Goal: Information Seeking & Learning: Learn about a topic

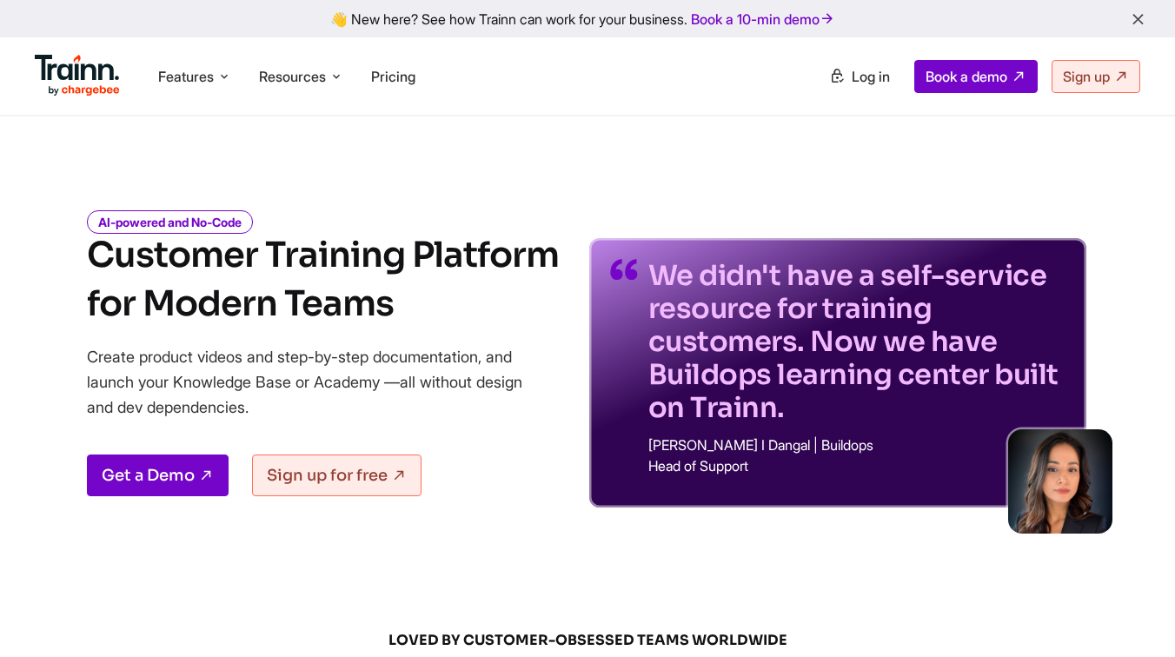
drag, startPoint x: 649, startPoint y: 270, endPoint x: 766, endPoint y: 390, distance: 167.2
click at [675, 292] on p "We didn't have a self-service resource for training customers. Now we have Buil…" at bounding box center [856, 341] width 417 height 165
drag, startPoint x: 786, startPoint y: 408, endPoint x: 630, endPoint y: 271, distance: 207.0
click at [630, 271] on div "We didn't have a self-service resource for training customers. Now we have Buil…" at bounding box center [837, 372] width 497 height 269
click at [535, 414] on p "Create product videos and step-by-step documentation, and launch your Knowledge…" at bounding box center [317, 382] width 461 height 76
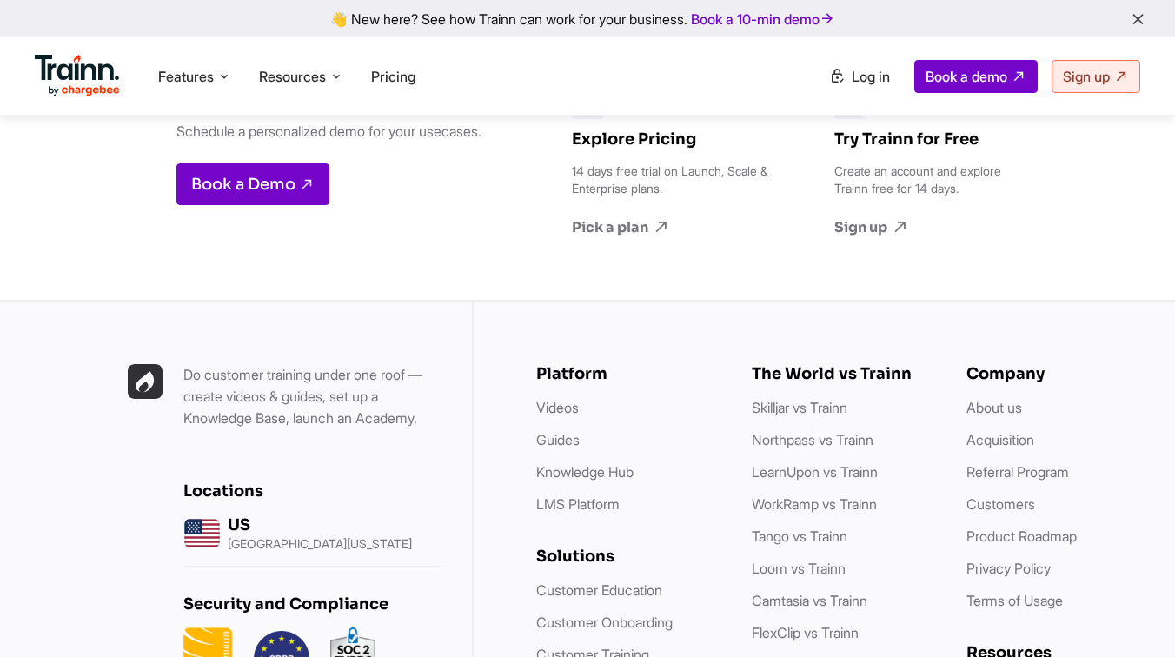
scroll to position [5203, 0]
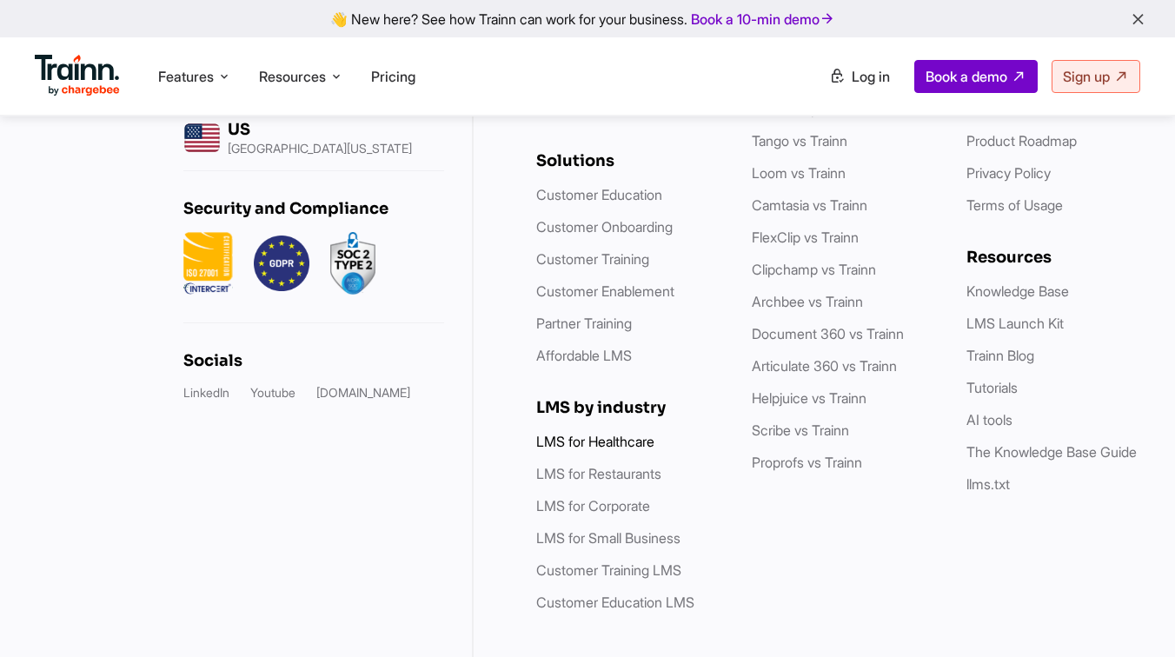
click at [583, 433] on link "LMS for Healthcare" at bounding box center [595, 441] width 118 height 17
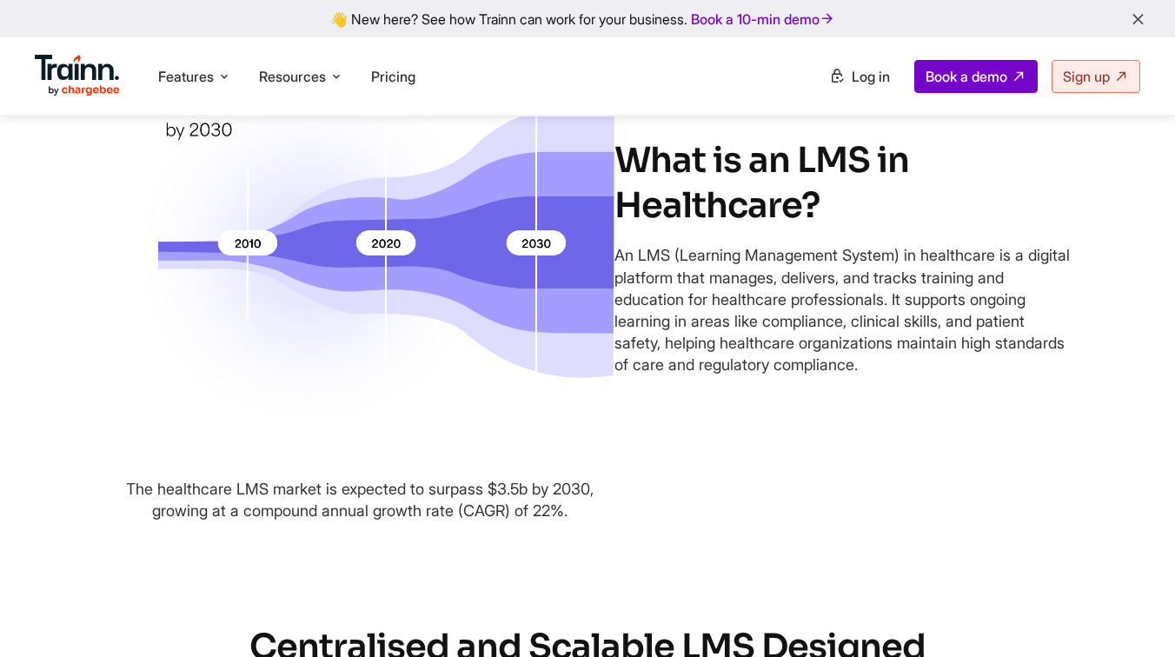
scroll to position [774, 0]
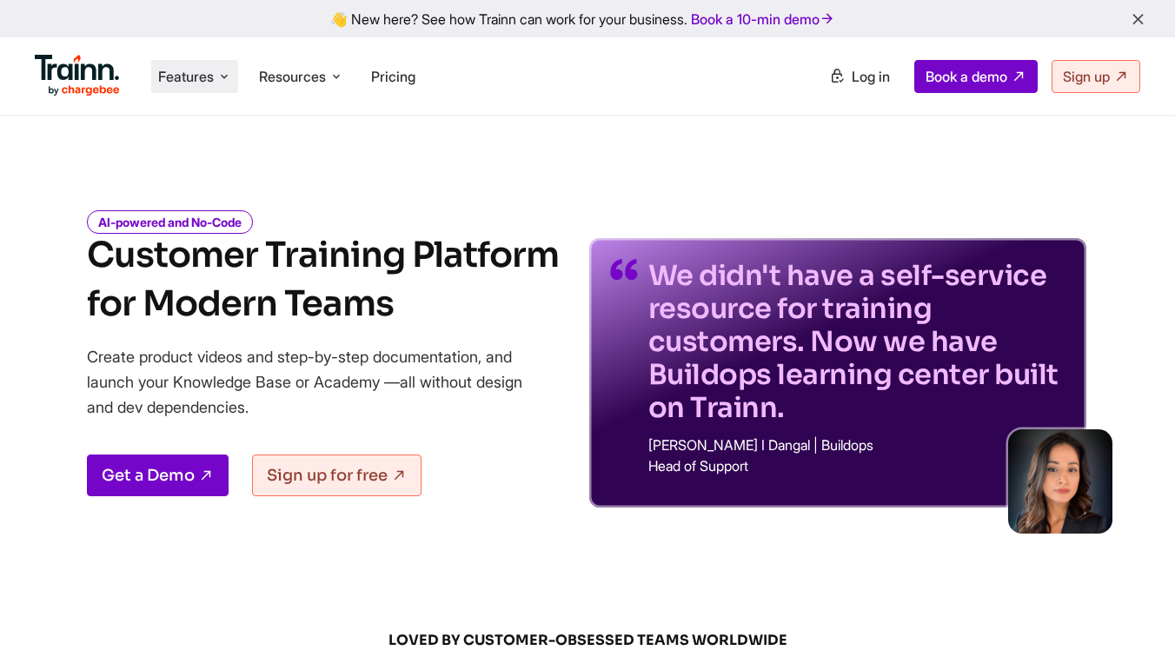
click at [202, 79] on span "Features" at bounding box center [186, 76] width 56 height 19
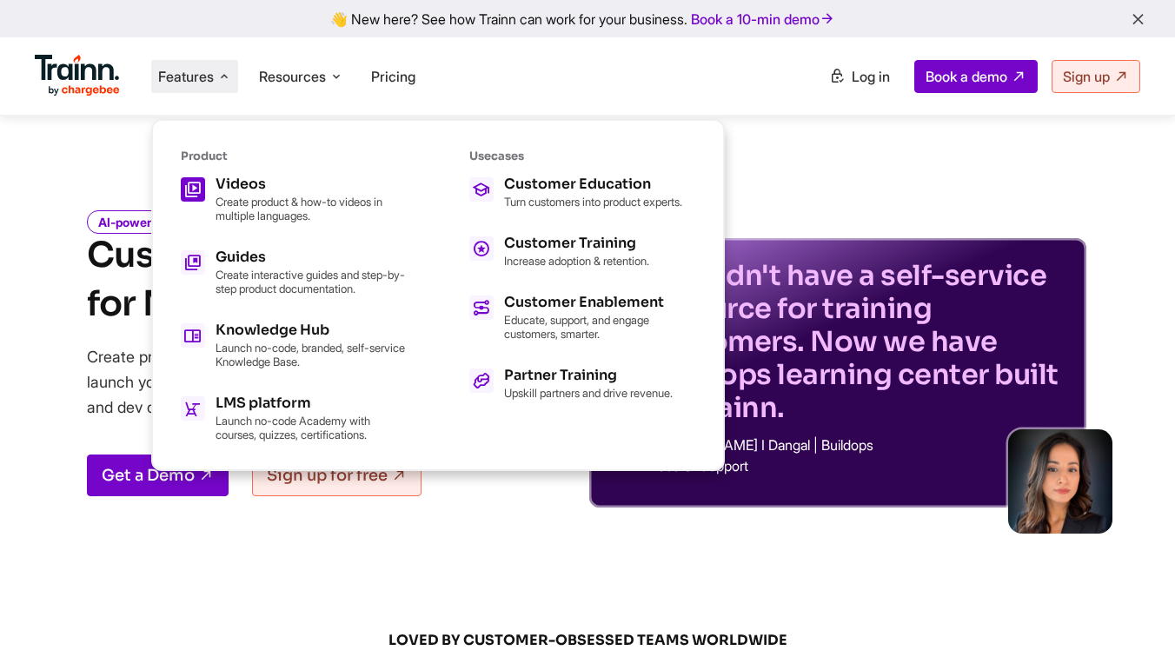
click at [256, 205] on p "Create product & how-to videos in multiple languages." at bounding box center [311, 209] width 191 height 28
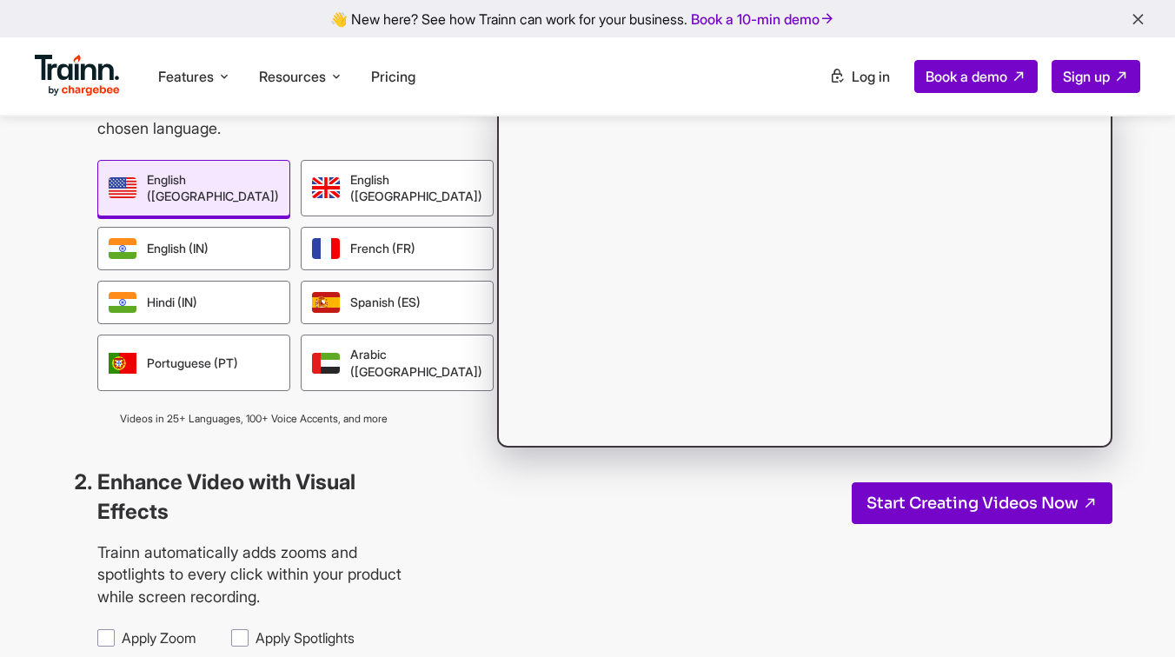
scroll to position [1612, 0]
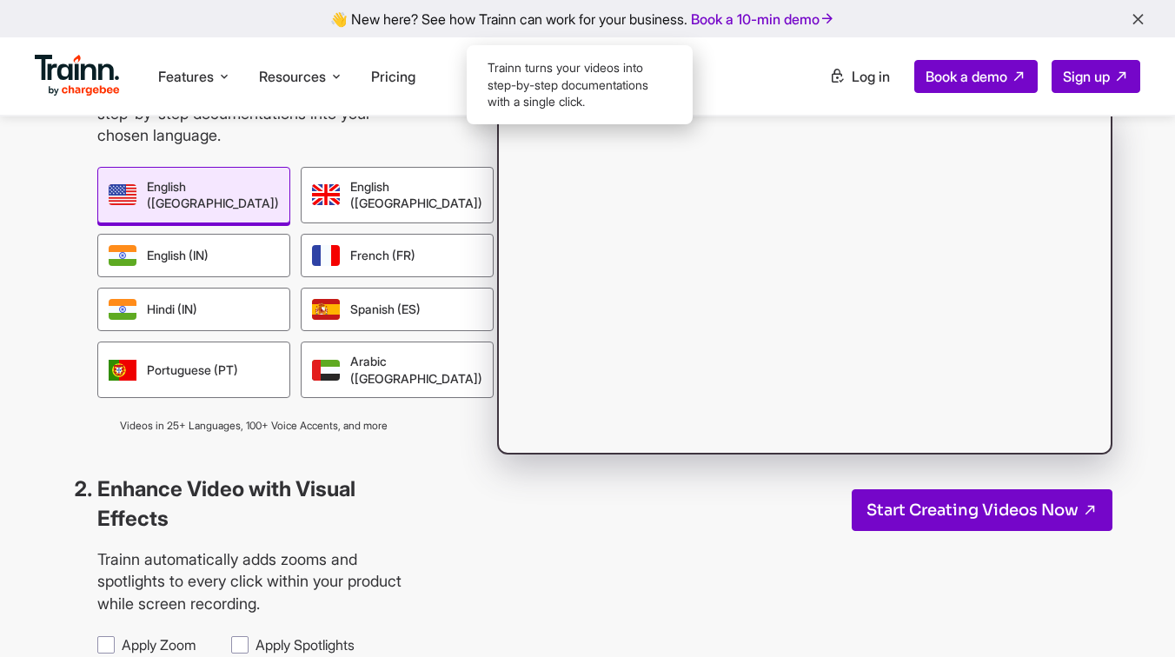
click at [631, 76] on div "Guide" at bounding box center [617, 57] width 81 height 40
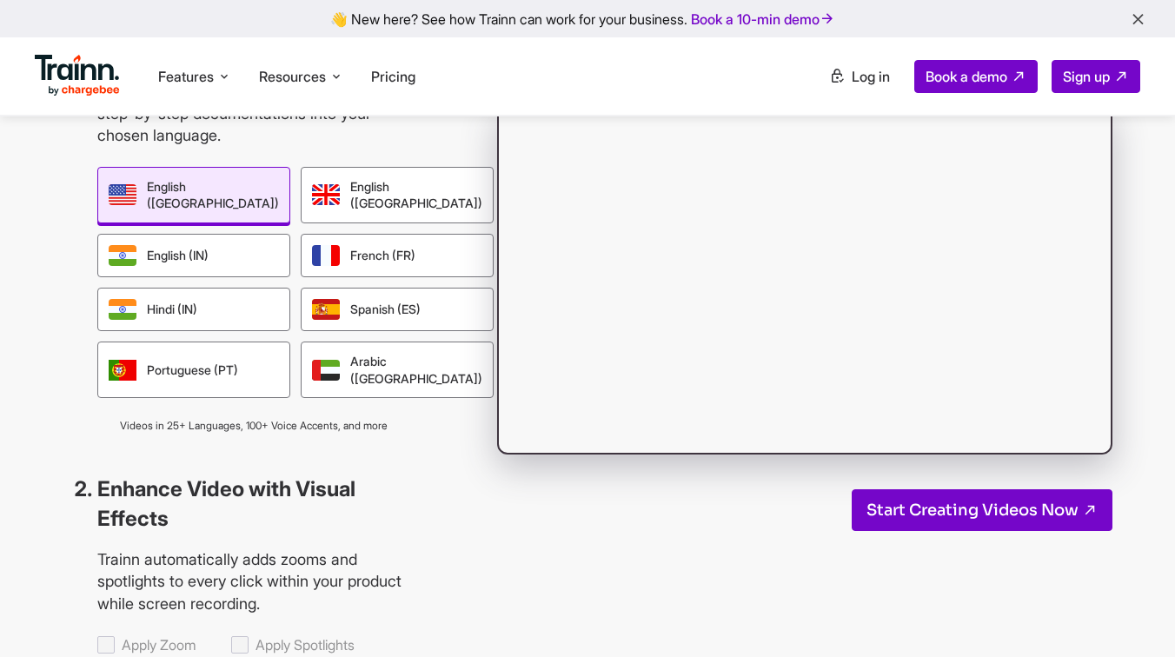
click at [529, 76] on div "Video" at bounding box center [537, 57] width 79 height 40
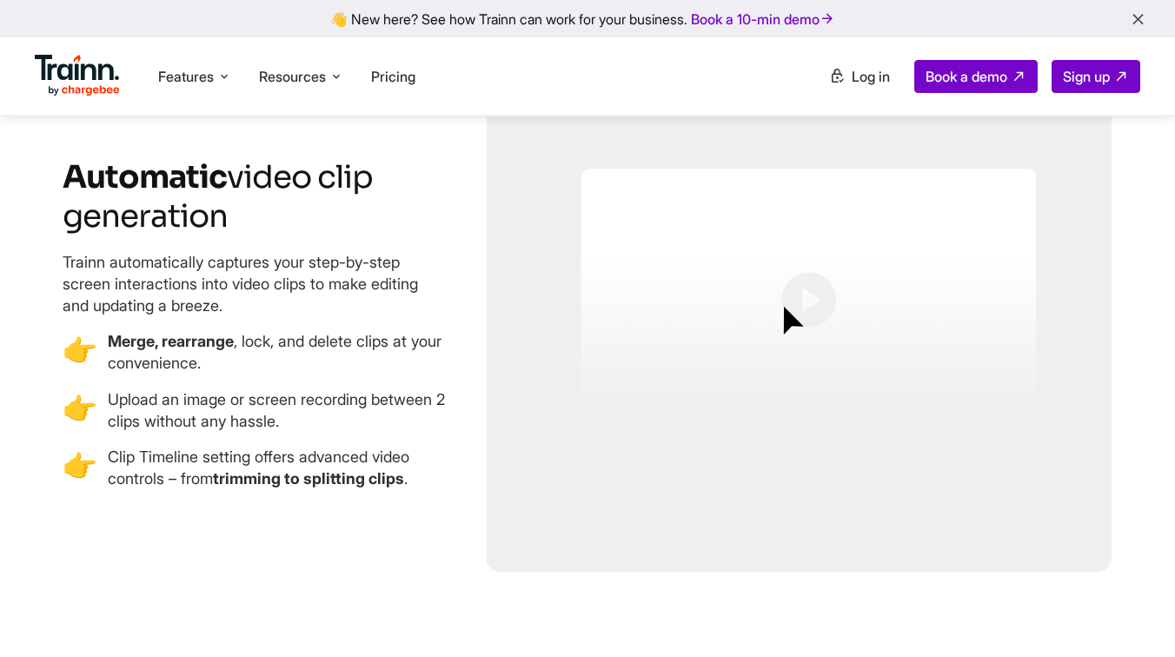
scroll to position [3104, 0]
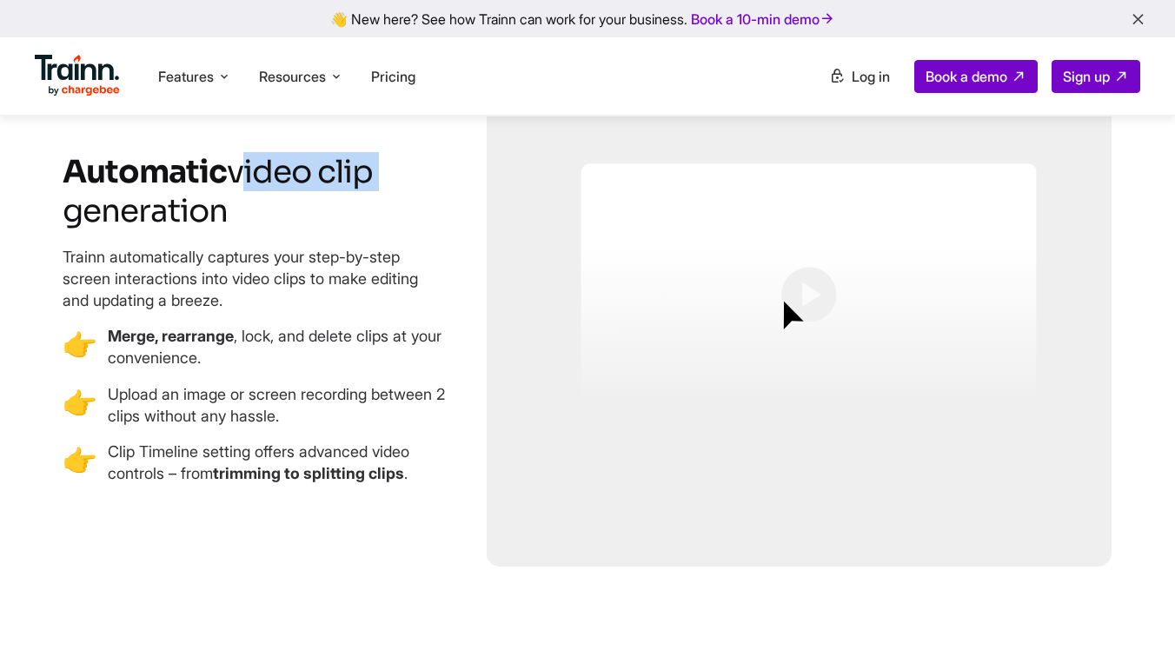
drag, startPoint x: 238, startPoint y: 249, endPoint x: 369, endPoint y: 270, distance: 132.9
click at [369, 230] on span "video clip generation" at bounding box center [218, 191] width 310 height 78
click at [381, 230] on h3 "Automatic video clip generation" at bounding box center [266, 191] width 406 height 78
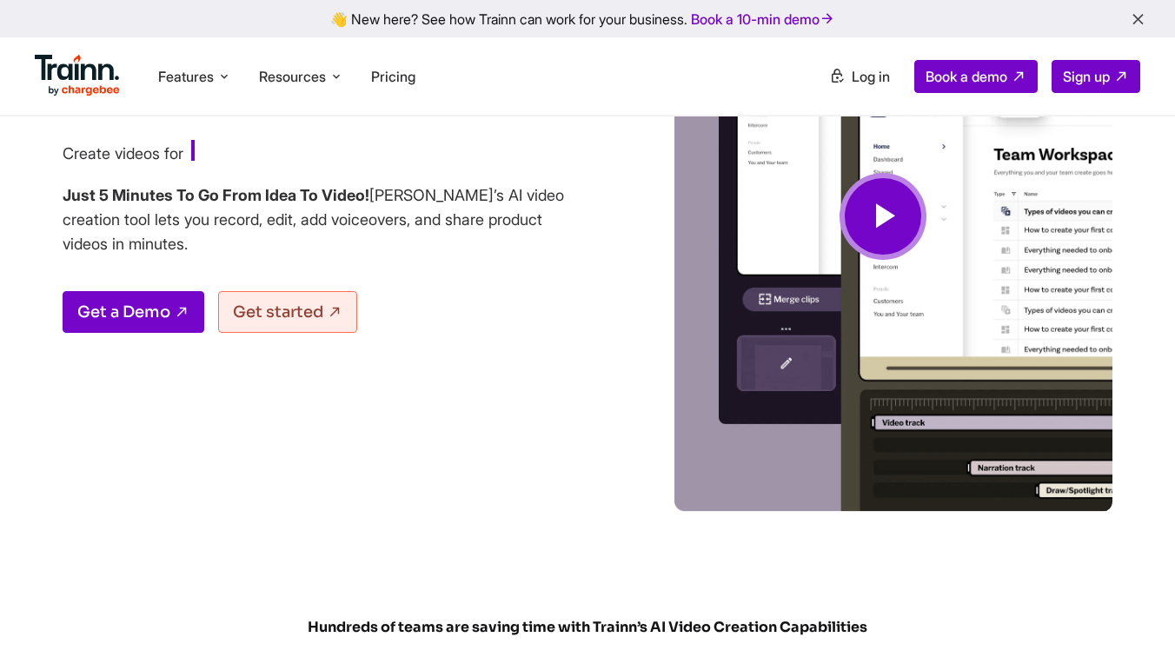
scroll to position [0, 0]
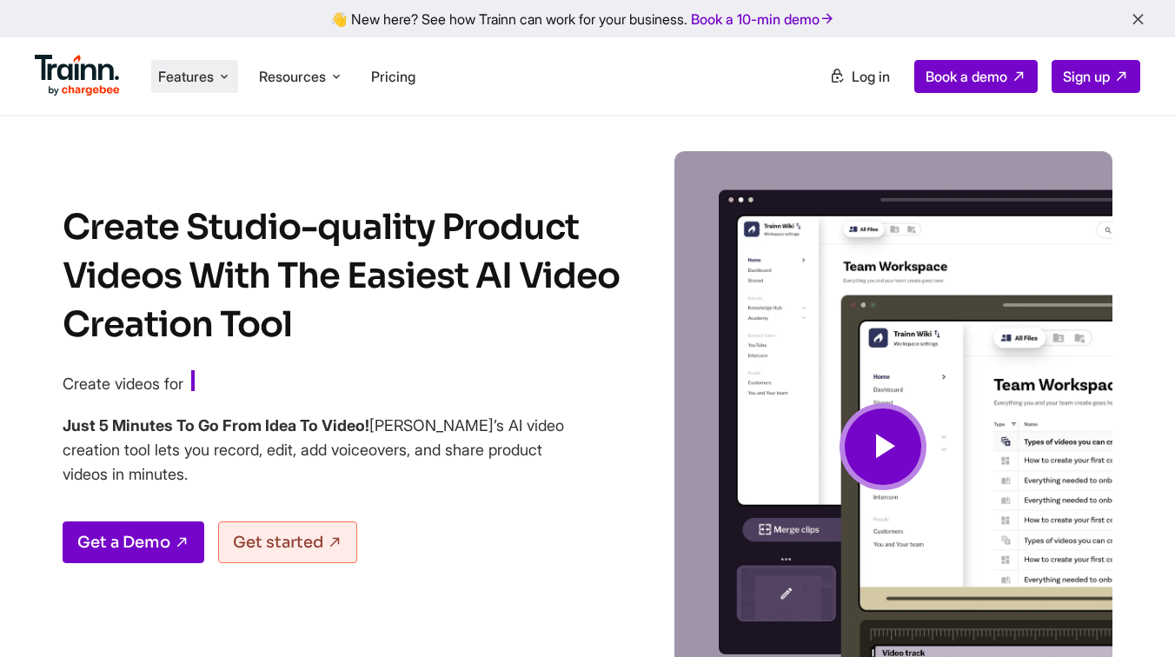
click at [196, 63] on li "Features Product Videos Create product & how-to videos in multiple languages. G…" at bounding box center [194, 76] width 87 height 33
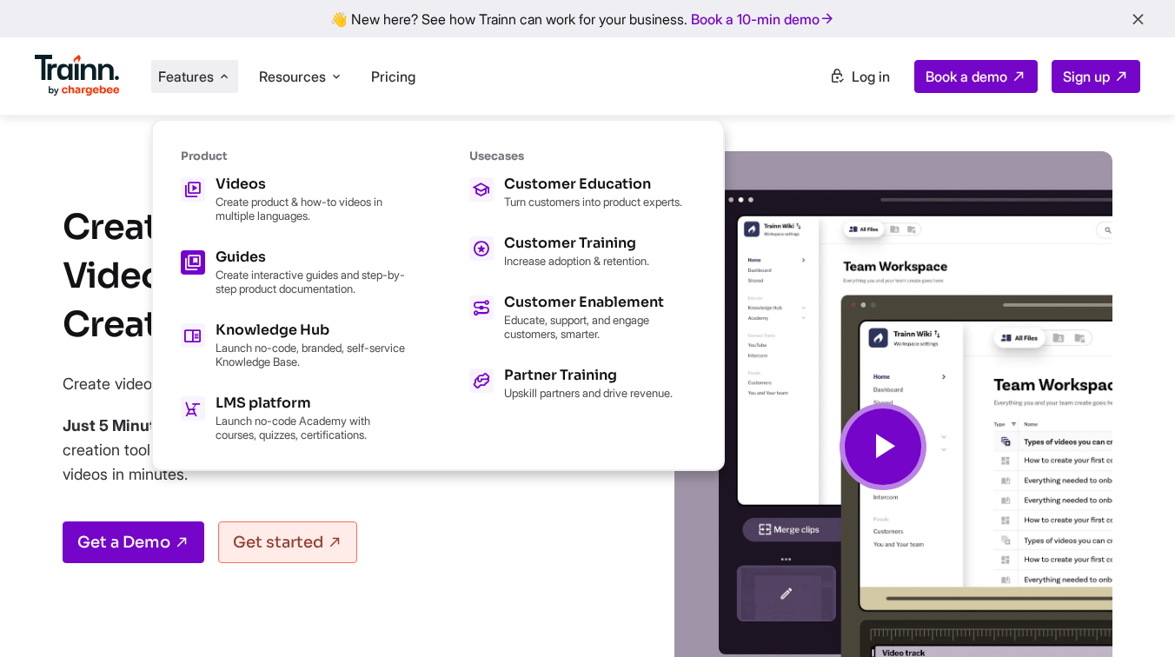
click at [297, 276] on p "Create interactive guides and step-by-step product documentation." at bounding box center [311, 282] width 191 height 28
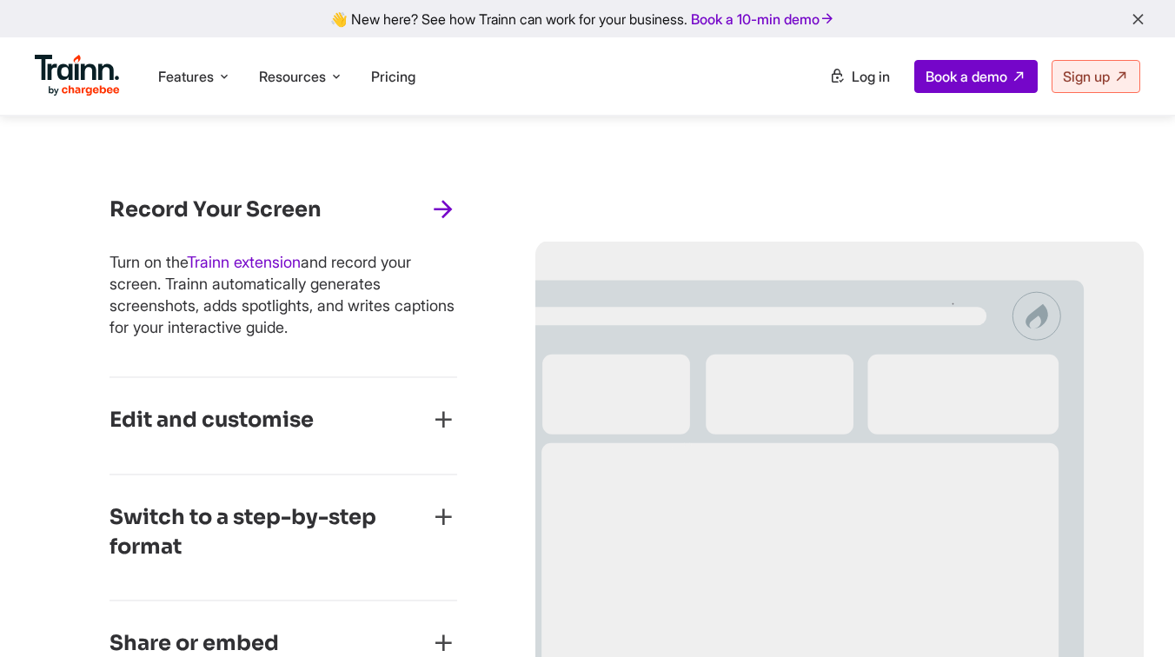
scroll to position [801, 0]
click at [306, 395] on div "Edit and customise Blur sensitive data. Crop, clone, or zoom your product scree…" at bounding box center [284, 425] width 348 height 97
click at [331, 423] on div "Edit and customise" at bounding box center [284, 425] width 348 height 40
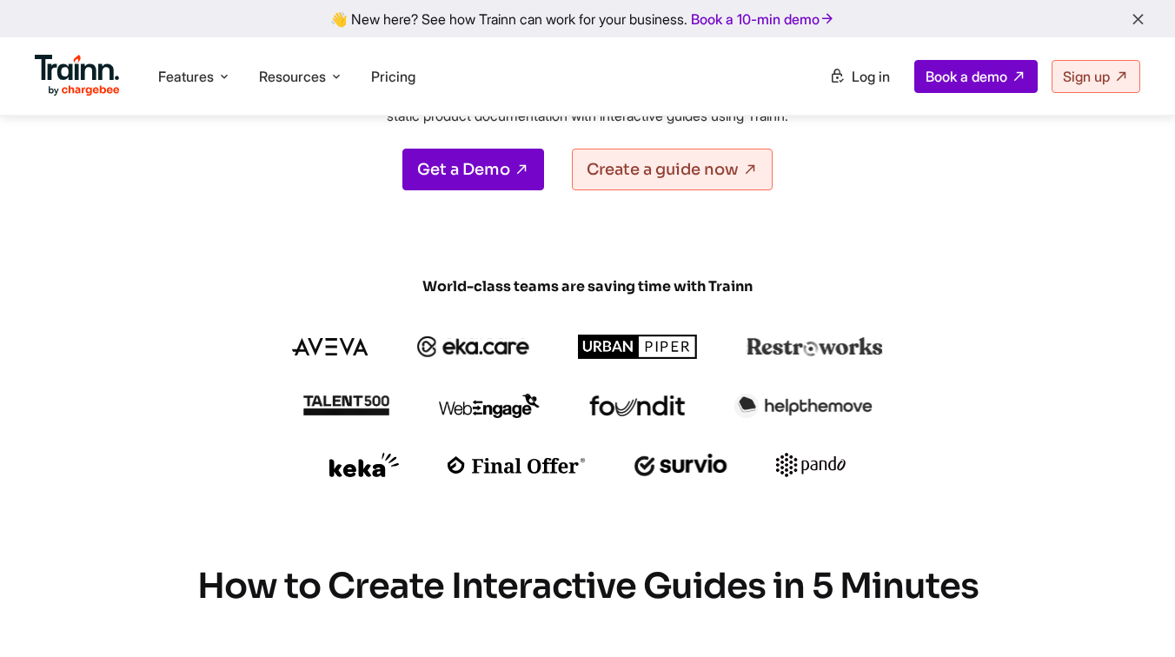
scroll to position [0, 0]
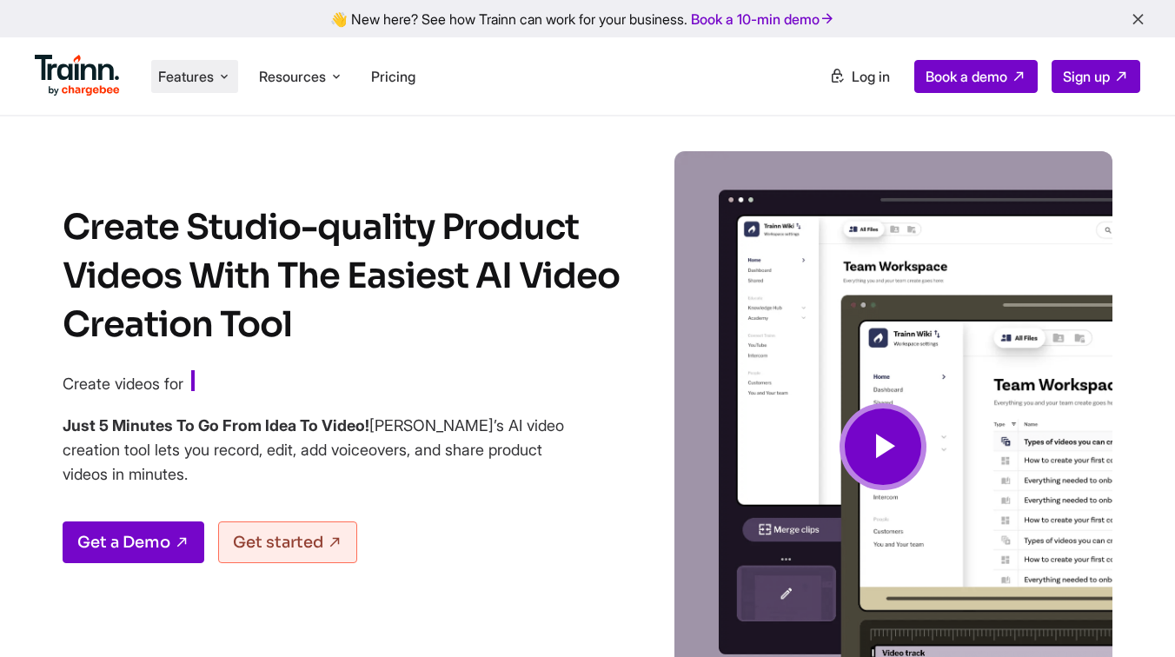
click at [195, 71] on span "Features" at bounding box center [186, 76] width 56 height 19
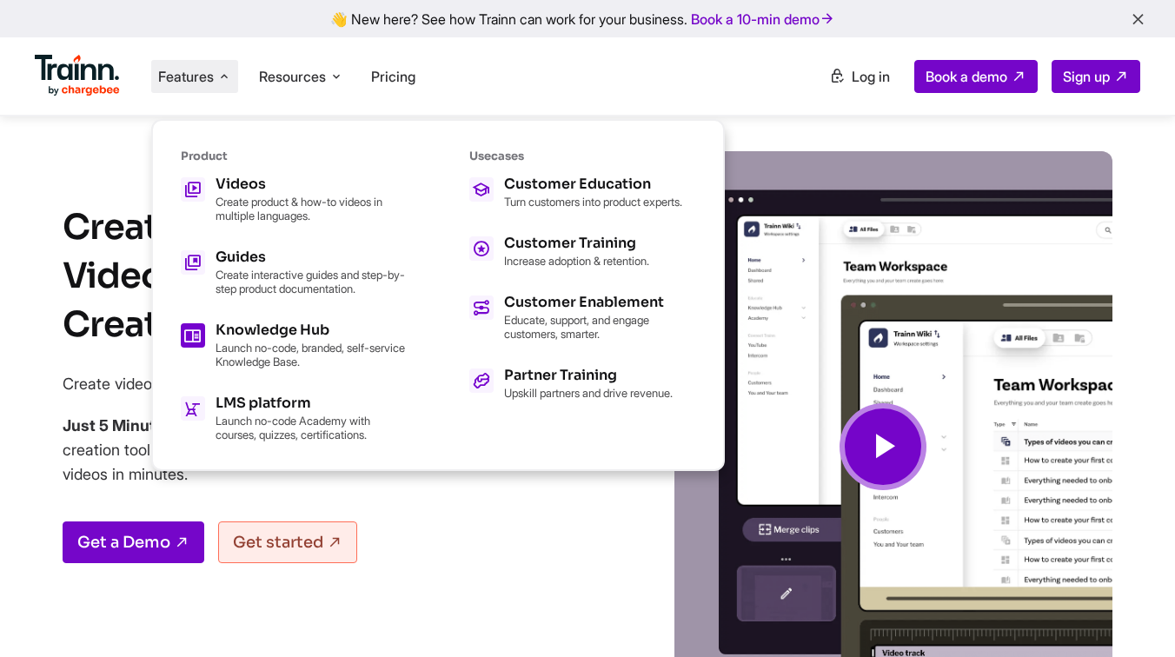
click at [289, 334] on div "Knowledge Hub" at bounding box center [311, 330] width 191 height 14
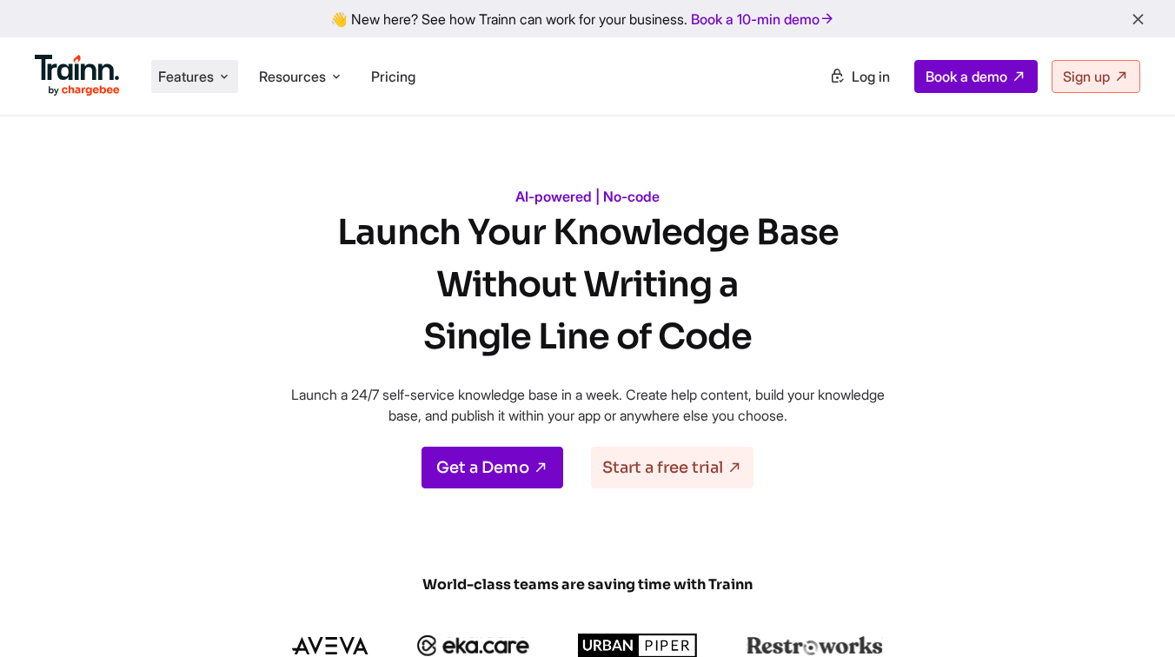
click at [196, 76] on span "Features" at bounding box center [186, 76] width 56 height 19
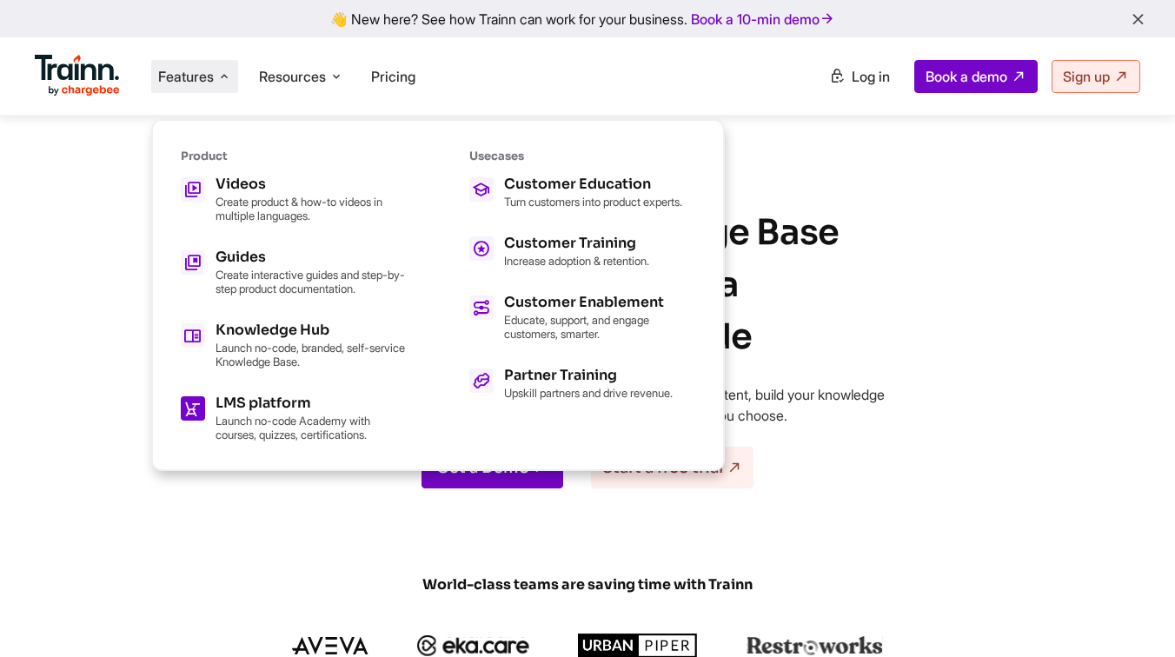
click at [287, 421] on p "Launch no-code Academy with courses, quizzes, certifications." at bounding box center [311, 428] width 191 height 28
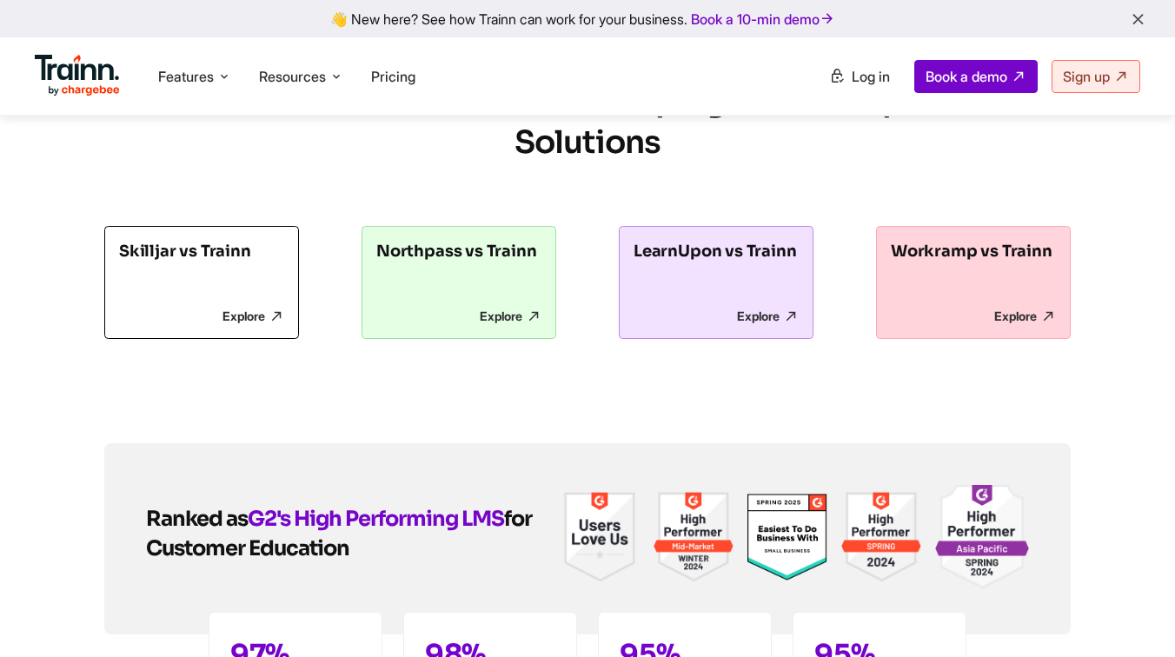
scroll to position [8468, 0]
drag, startPoint x: 635, startPoint y: 274, endPoint x: 428, endPoint y: 262, distance: 207.2
click at [428, 163] on h2 "See How Trainn's Saas LMS Stacks up Against Competitor LMS Solutions" at bounding box center [587, 120] width 967 height 83
click at [427, 163] on h2 "See How Trainn's Saas LMS Stacks up Against Competitor LMS Solutions" at bounding box center [587, 120] width 967 height 83
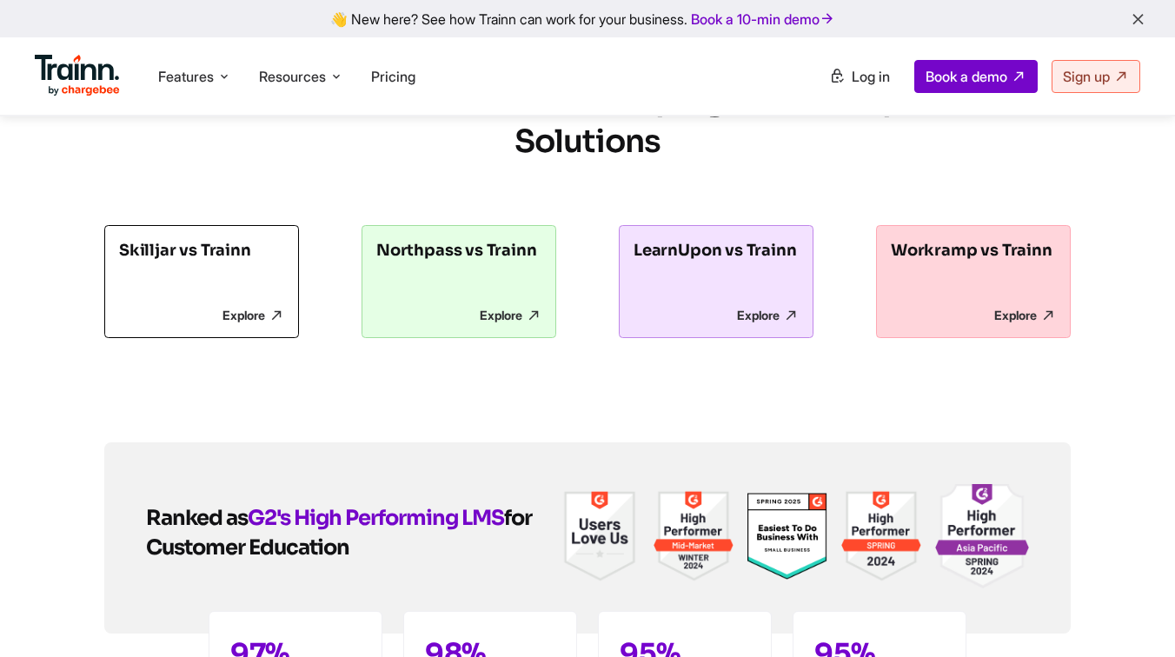
click at [427, 163] on h2 "See How Trainn's Saas LMS Stacks up Against Competitor LMS Solutions" at bounding box center [587, 120] width 967 height 83
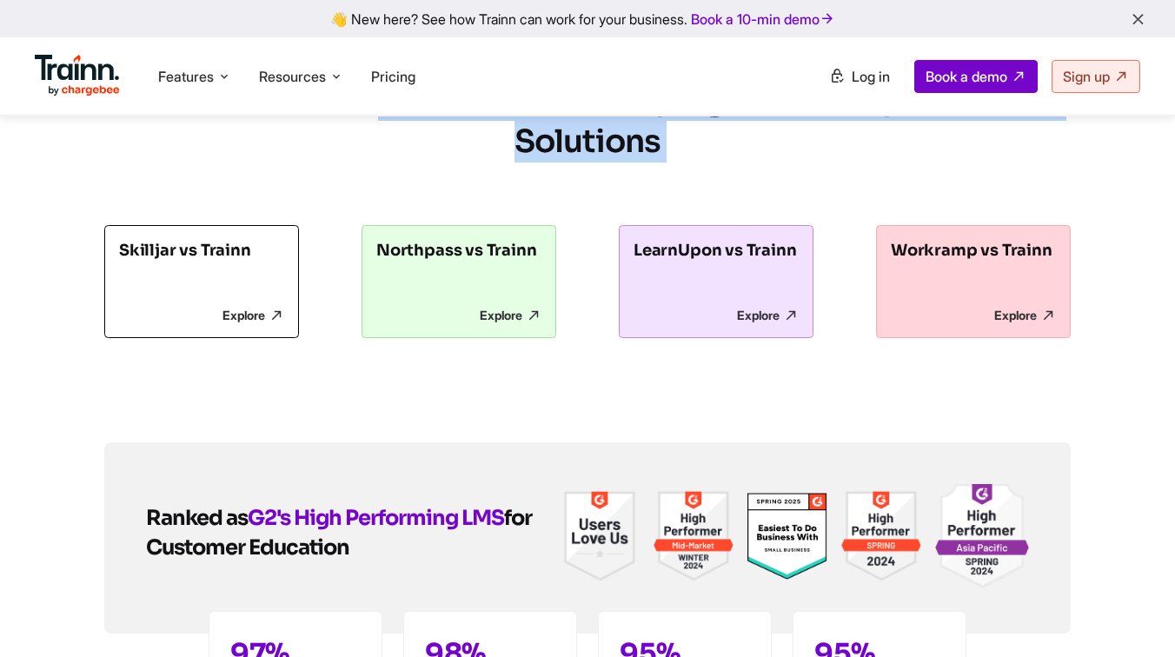
click at [427, 163] on h2 "See How Trainn's Saas LMS Stacks up Against Competitor LMS Solutions" at bounding box center [587, 120] width 967 height 83
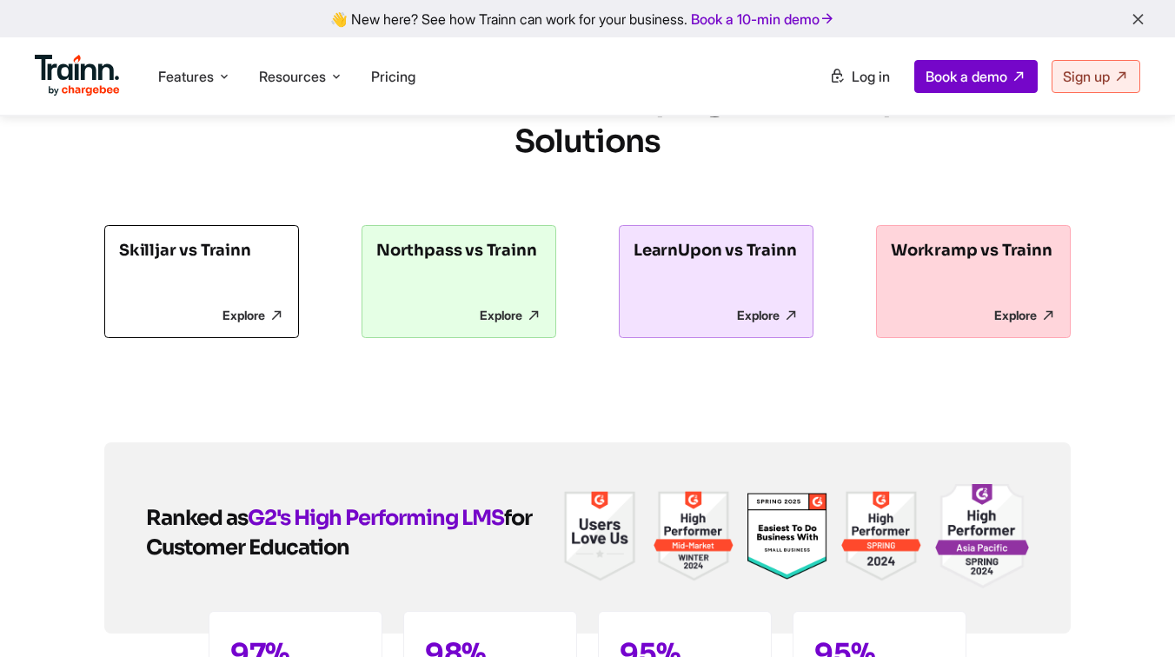
click at [427, 163] on h2 "See How Trainn's Saas LMS Stacks up Against Competitor LMS Solutions" at bounding box center [587, 120] width 967 height 83
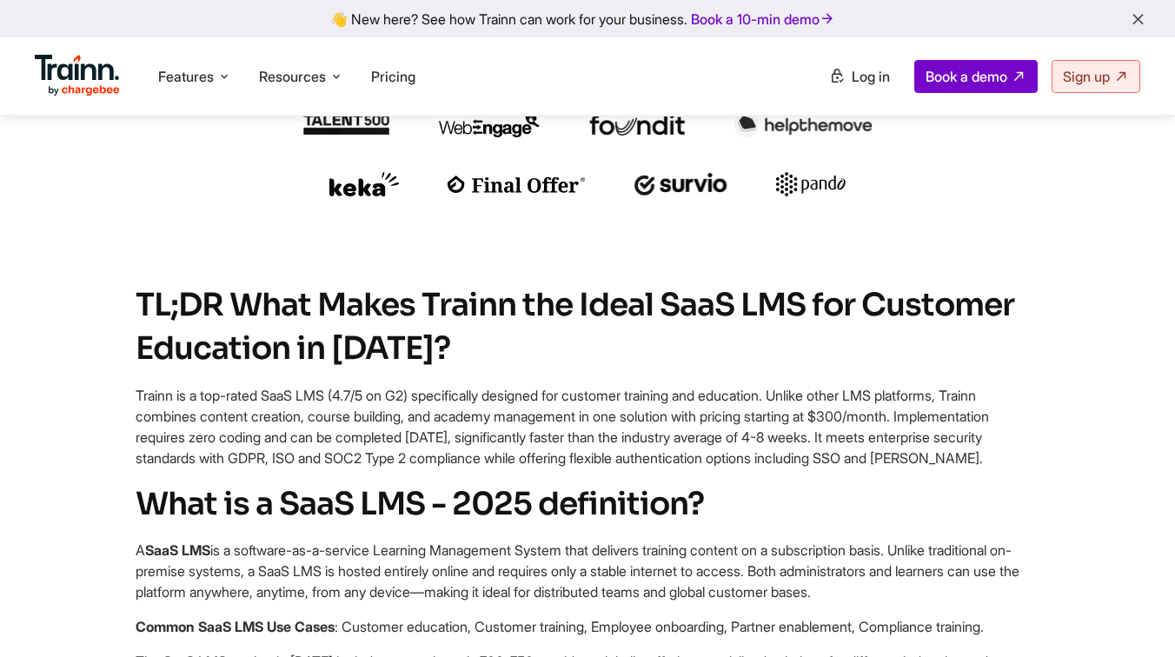
scroll to position [0, 0]
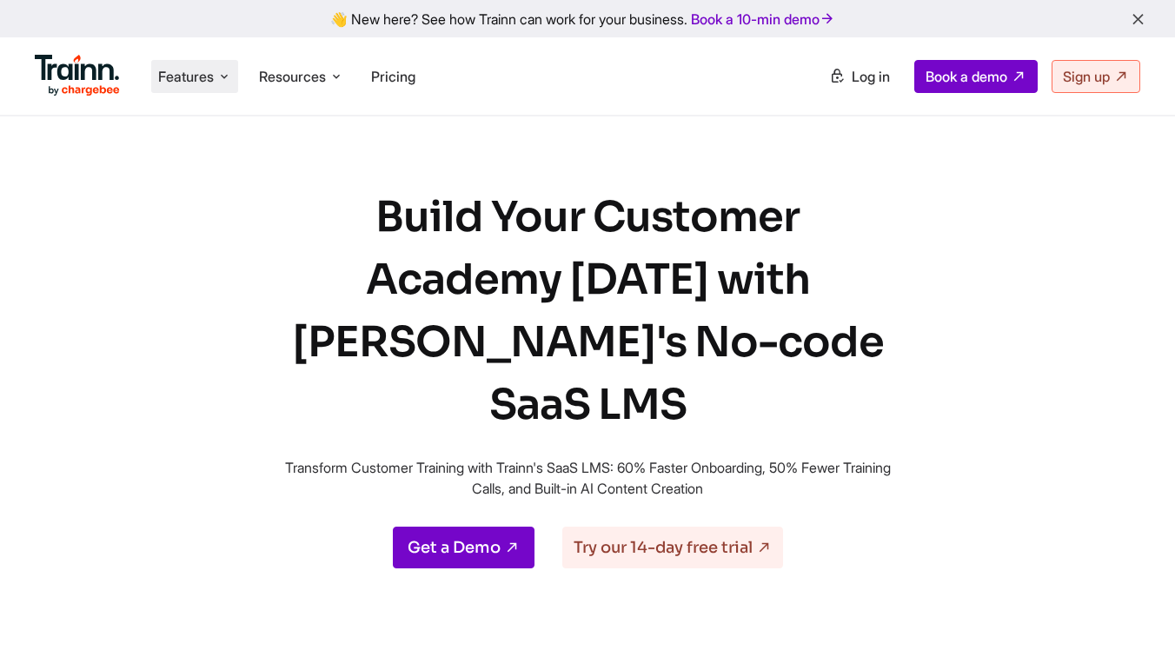
click at [187, 74] on span "Features" at bounding box center [186, 76] width 56 height 19
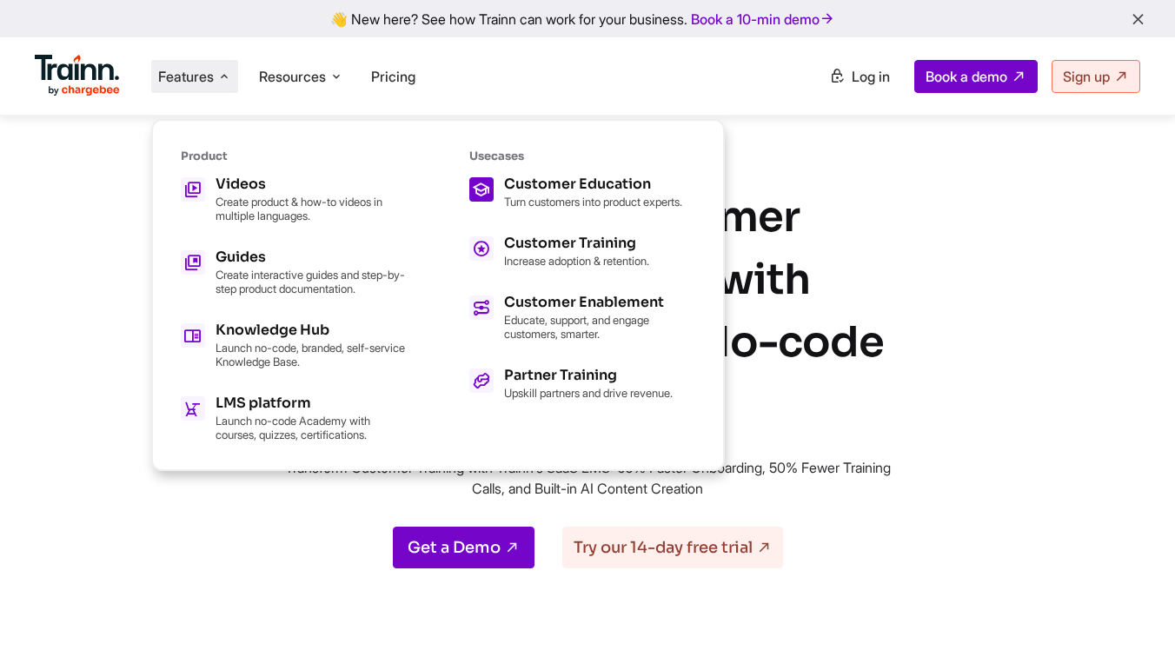
click at [545, 197] on p "Turn customers into product experts." at bounding box center [593, 202] width 178 height 14
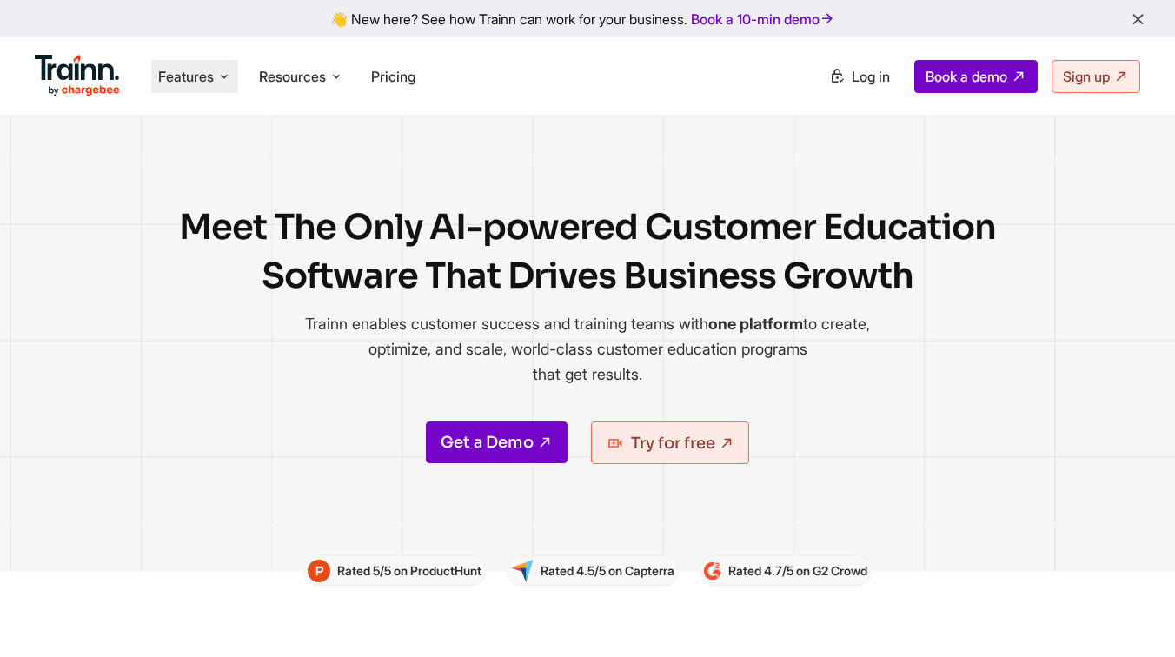
click at [196, 81] on span "Features" at bounding box center [186, 76] width 56 height 19
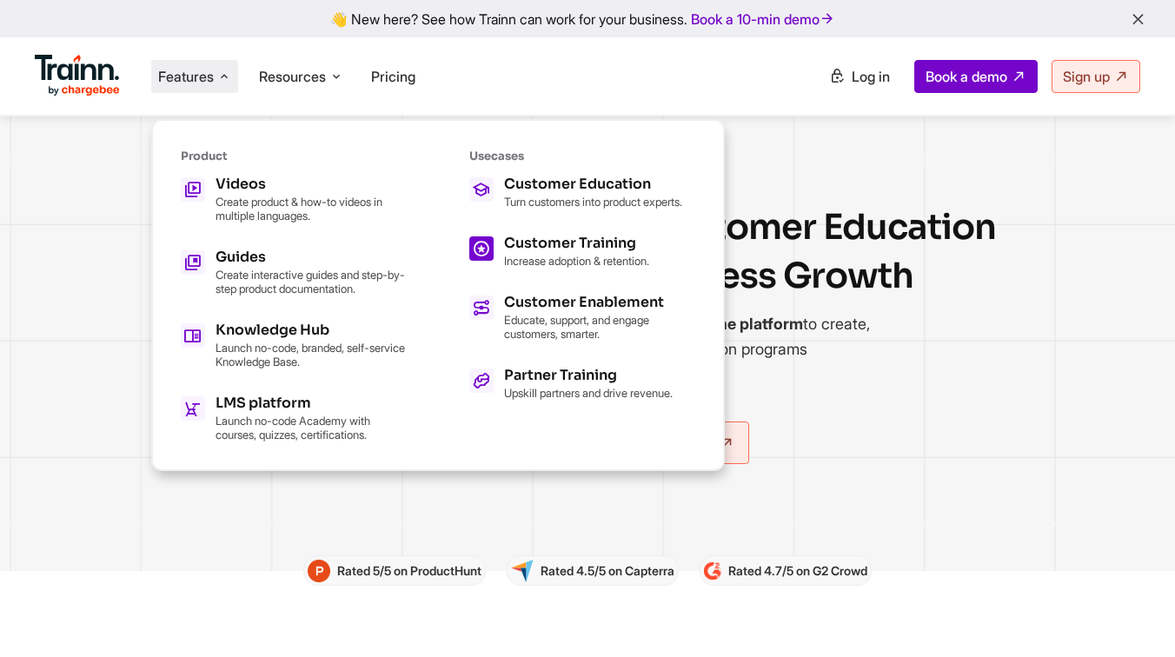
click at [534, 250] on div "Customer Training" at bounding box center [576, 243] width 145 height 14
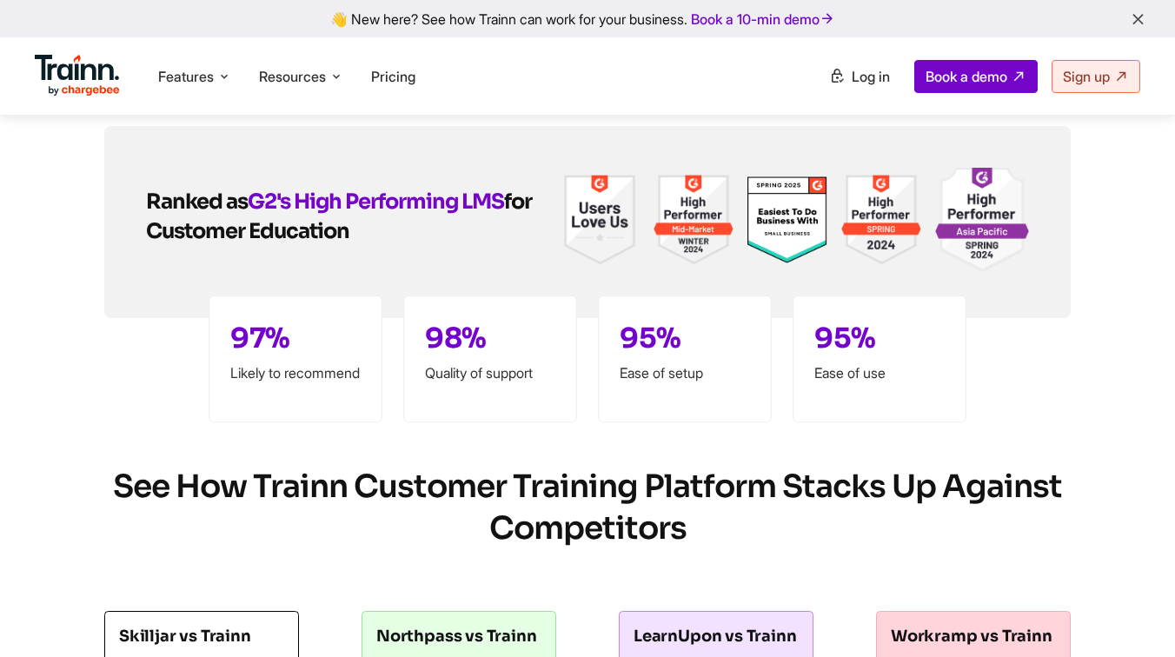
scroll to position [4307, 0]
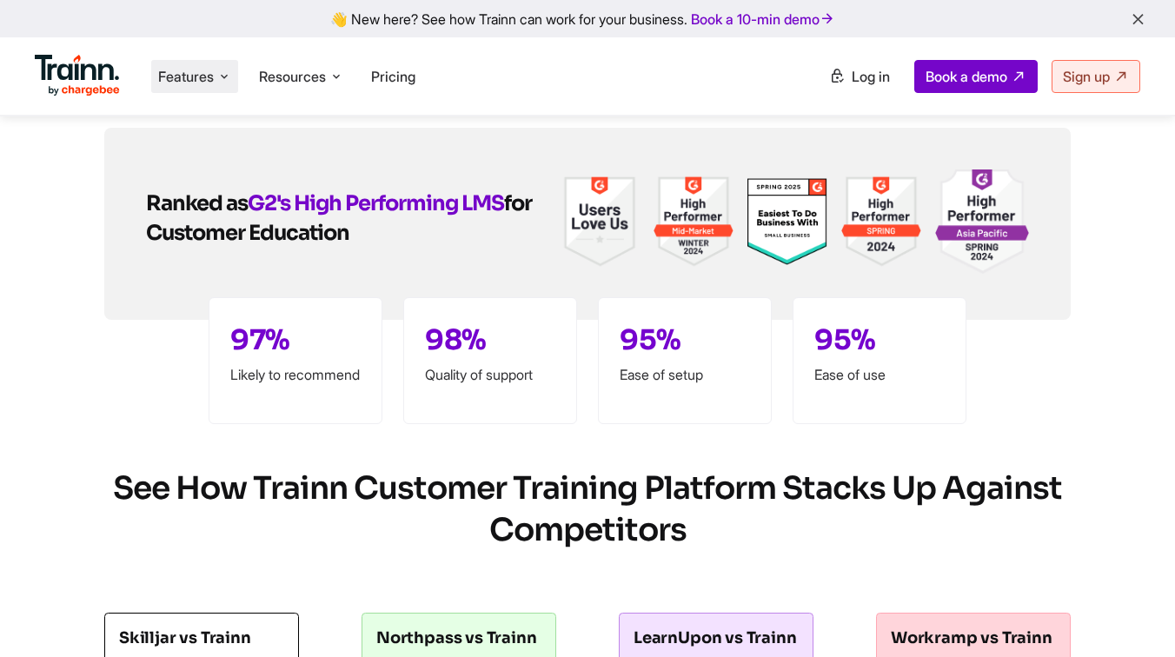
click at [159, 66] on li "Features Product Videos Create product & how-to videos in multiple languages. G…" at bounding box center [194, 76] width 87 height 33
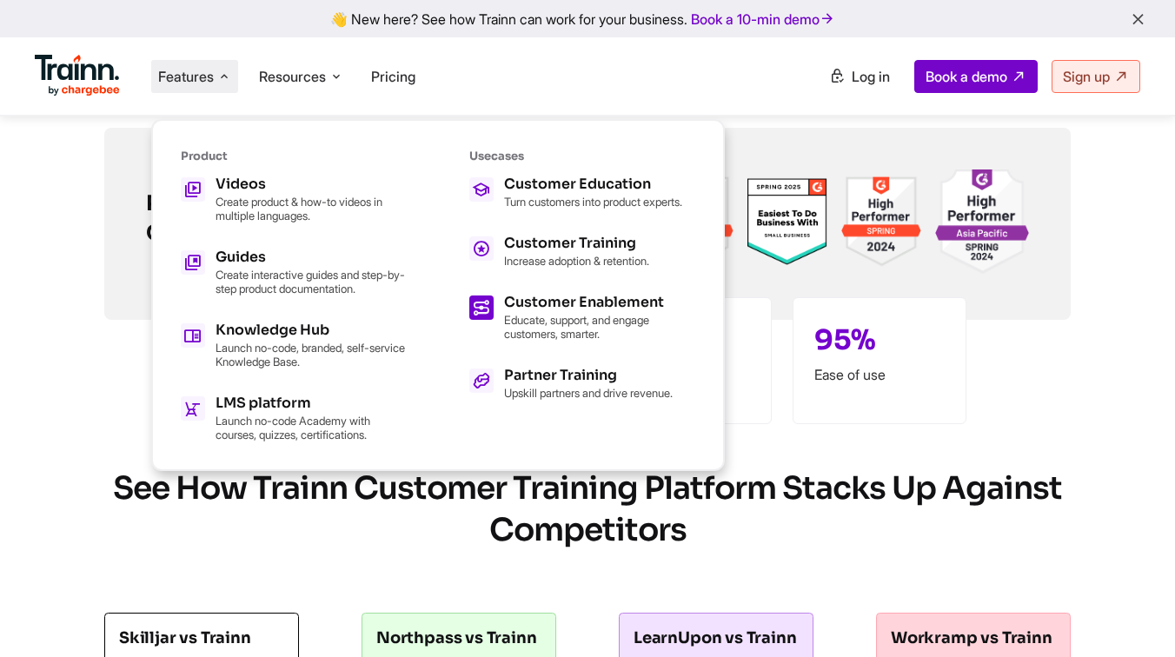
click at [555, 329] on p "Educate, support, and engage customers, smarter." at bounding box center [599, 327] width 191 height 28
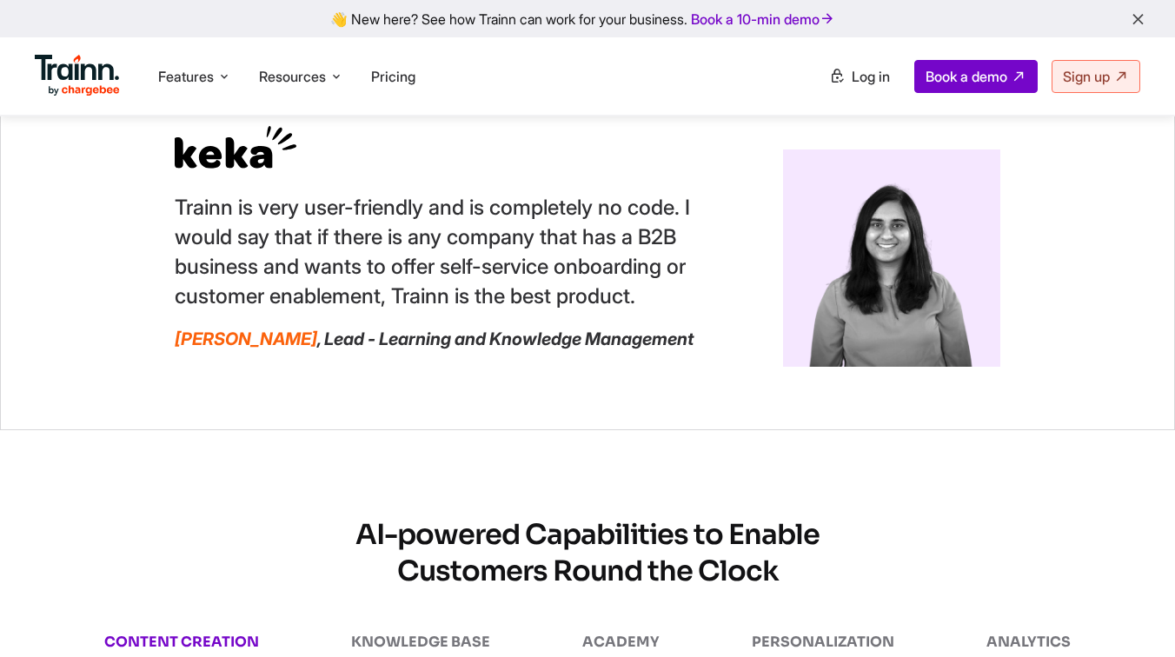
scroll to position [1972, 0]
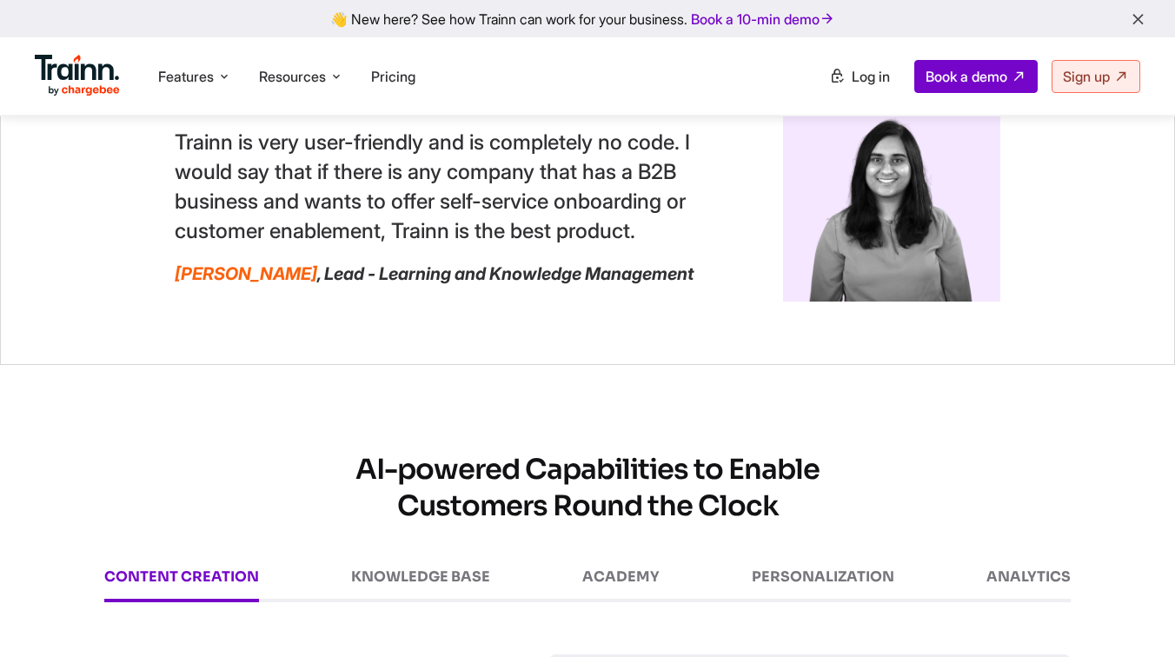
click at [424, 284] on p "[PERSON_NAME] , Lead - Learning and Knowledge Management" at bounding box center [436, 273] width 522 height 21
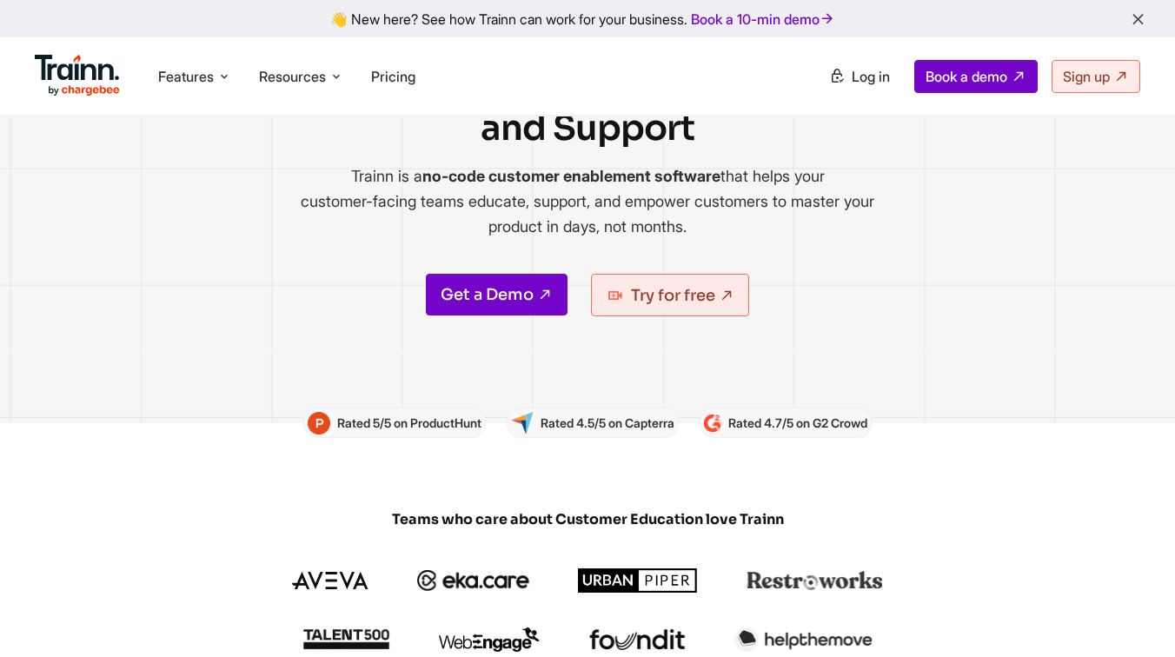
scroll to position [0, 0]
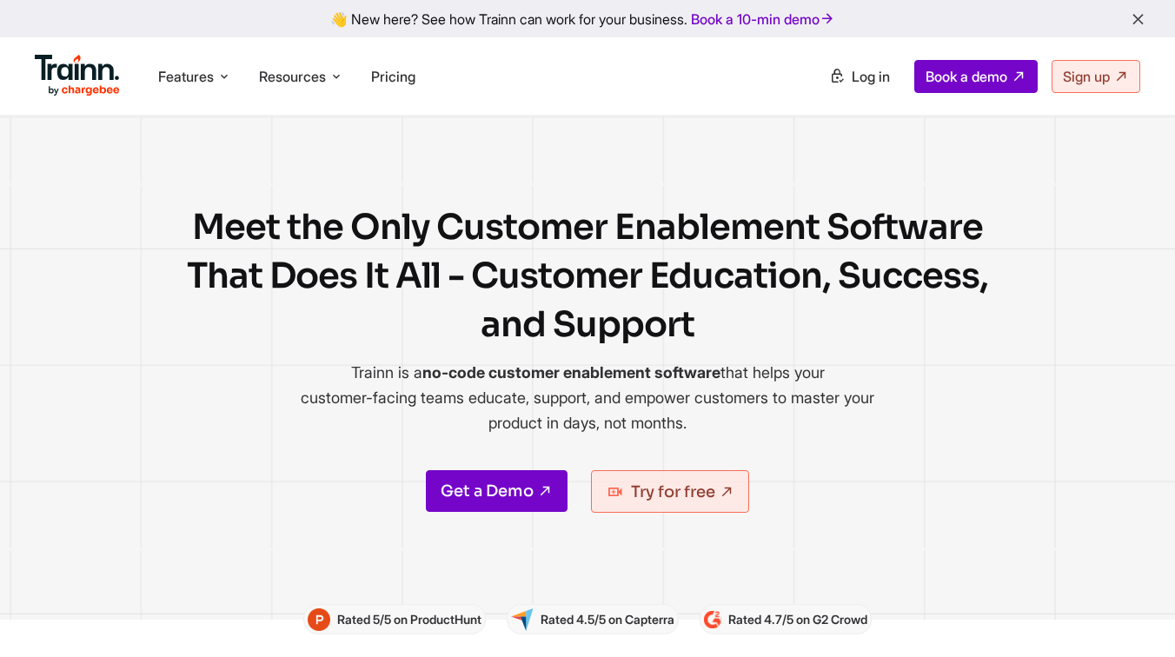
drag, startPoint x: 779, startPoint y: 476, endPoint x: 225, endPoint y: 475, distance: 553.7
click at [225, 475] on div "Get a Demo Try for free" at bounding box center [588, 501] width 852 height 63
drag, startPoint x: 303, startPoint y: 345, endPoint x: 655, endPoint y: 426, distance: 362.1
click at [655, 426] on div "Meet the Only Customer Enablement Software That Does It All - Customer Educatio…" at bounding box center [588, 367] width 852 height 329
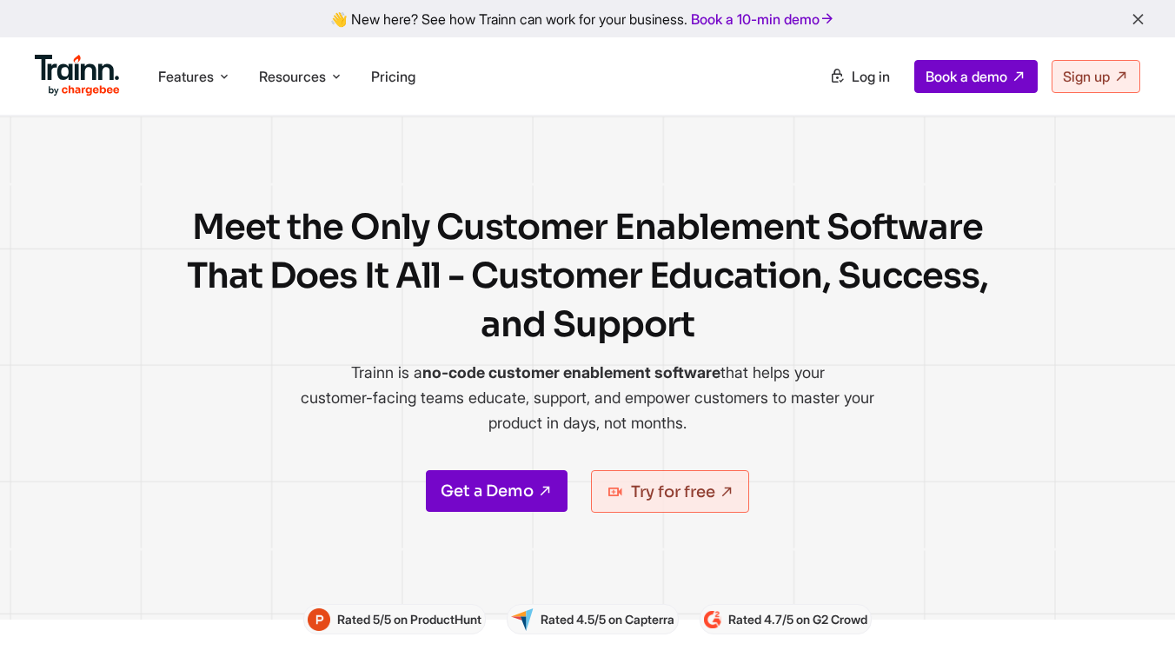
click at [765, 422] on p "Trainn is a no-code customer enablement software that helps your customer-facin…" at bounding box center [587, 398] width 582 height 76
drag, startPoint x: 339, startPoint y: 369, endPoint x: 808, endPoint y: 424, distance: 471.8
click at [808, 424] on p "Trainn is a no-code customer enablement software that helps your customer-facin…" at bounding box center [587, 398] width 582 height 76
drag, startPoint x: 808, startPoint y: 424, endPoint x: 347, endPoint y: 354, distance: 466.1
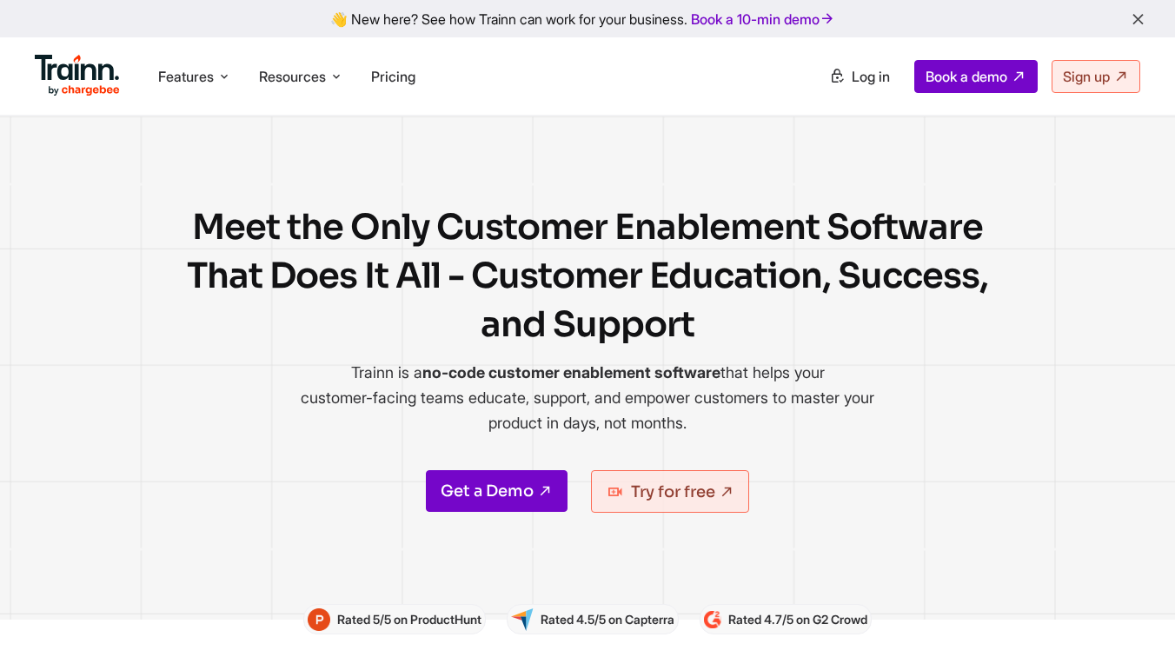
click at [347, 354] on div "Meet the Only Customer Enablement Software That Does It All - Customer Educatio…" at bounding box center [588, 367] width 852 height 329
drag, startPoint x: 344, startPoint y: 354, endPoint x: 745, endPoint y: 436, distance: 409.0
click at [745, 436] on div "Meet the Only Customer Enablement Software That Does It All - Customer Educatio…" at bounding box center [588, 367] width 852 height 329
click at [745, 436] on p "Trainn is a no-code customer enablement software that helps your customer-facin…" at bounding box center [587, 398] width 582 height 76
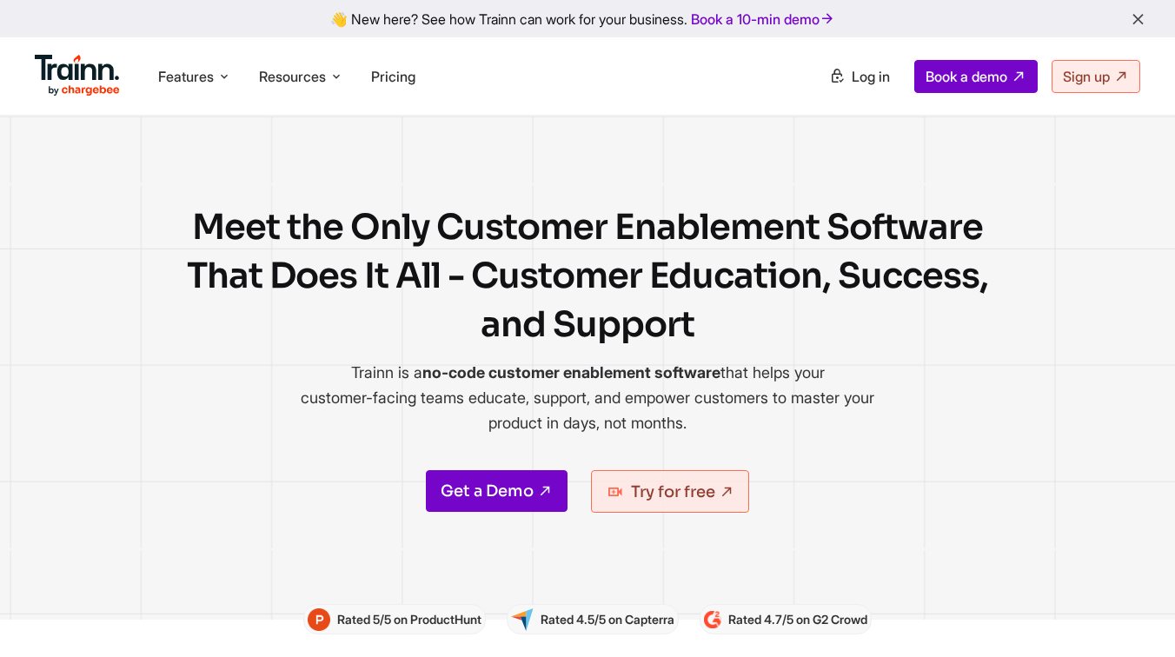
drag, startPoint x: 745, startPoint y: 436, endPoint x: 270, endPoint y: 360, distance: 480.6
click at [270, 360] on div "Meet the Only Customer Enablement Software That Does It All - Customer Educatio…" at bounding box center [588, 367] width 852 height 329
click at [295, 69] on span "Resources" at bounding box center [292, 76] width 67 height 19
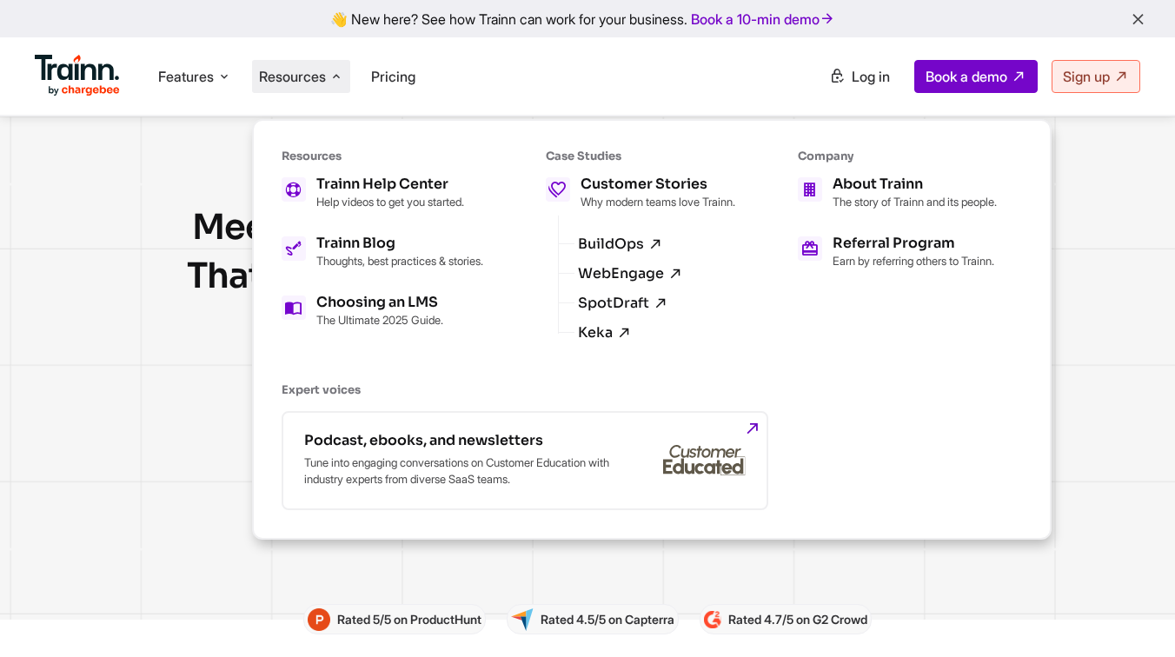
click at [98, 377] on div "Meet the Only Customer Enablement Software That Does It All - Customer Educatio…" at bounding box center [587, 367] width 1175 height 503
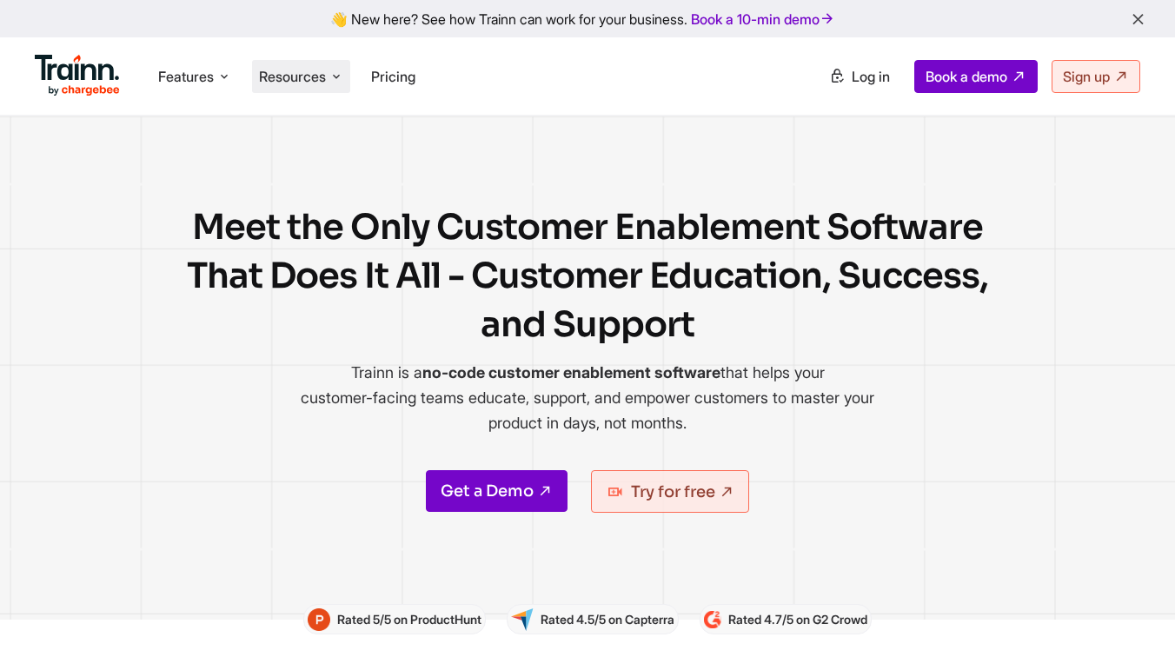
click at [298, 72] on span "Resources" at bounding box center [292, 76] width 67 height 19
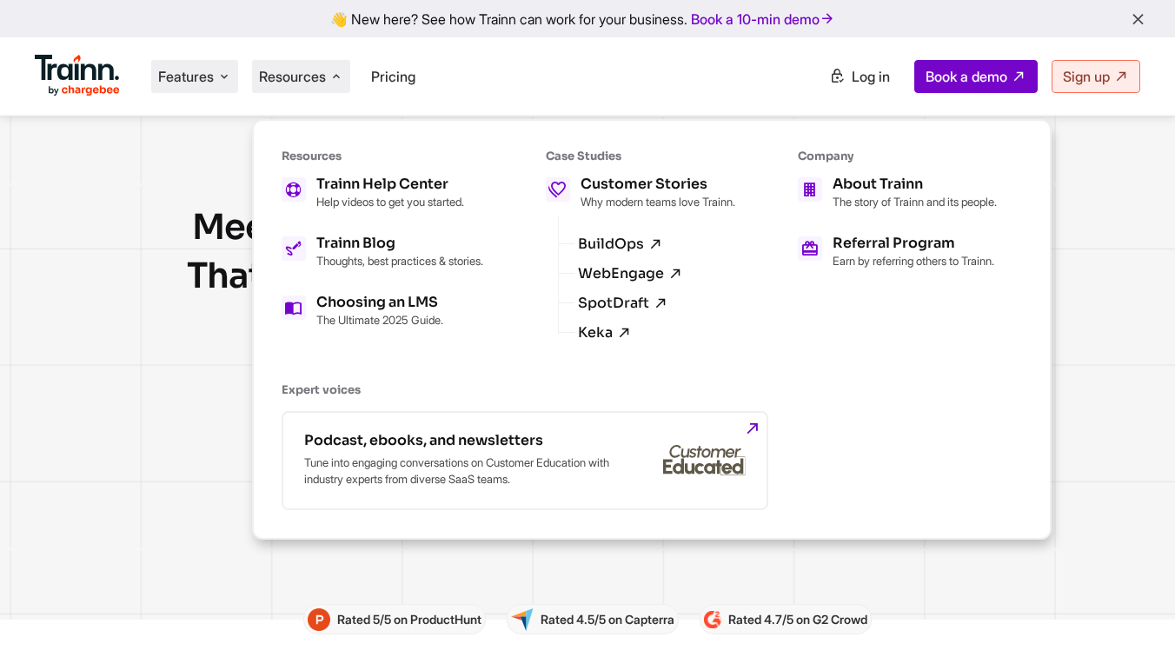
click at [208, 83] on span "Features" at bounding box center [186, 76] width 56 height 19
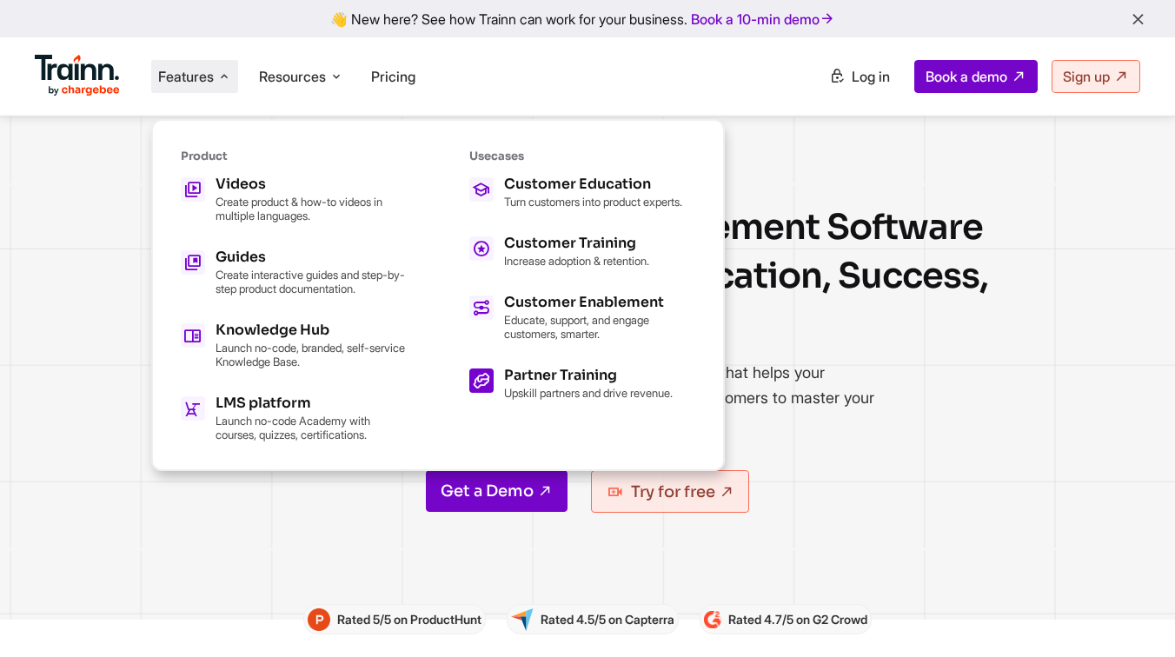
click at [527, 382] on div "Partner Training" at bounding box center [588, 376] width 169 height 14
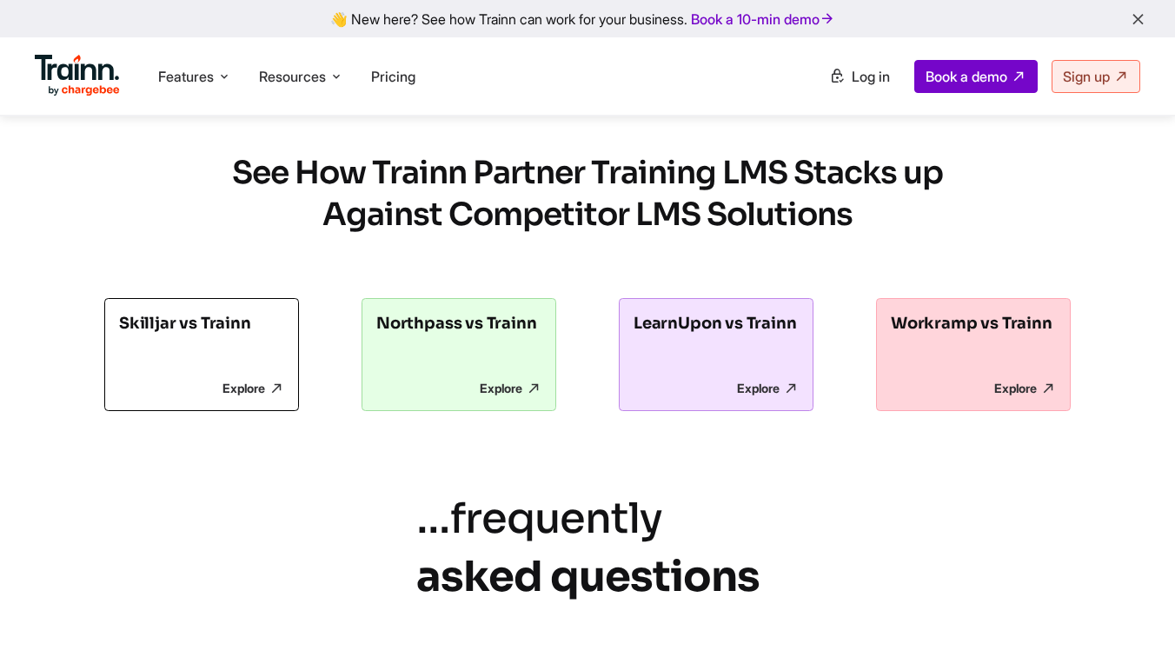
scroll to position [4919, 0]
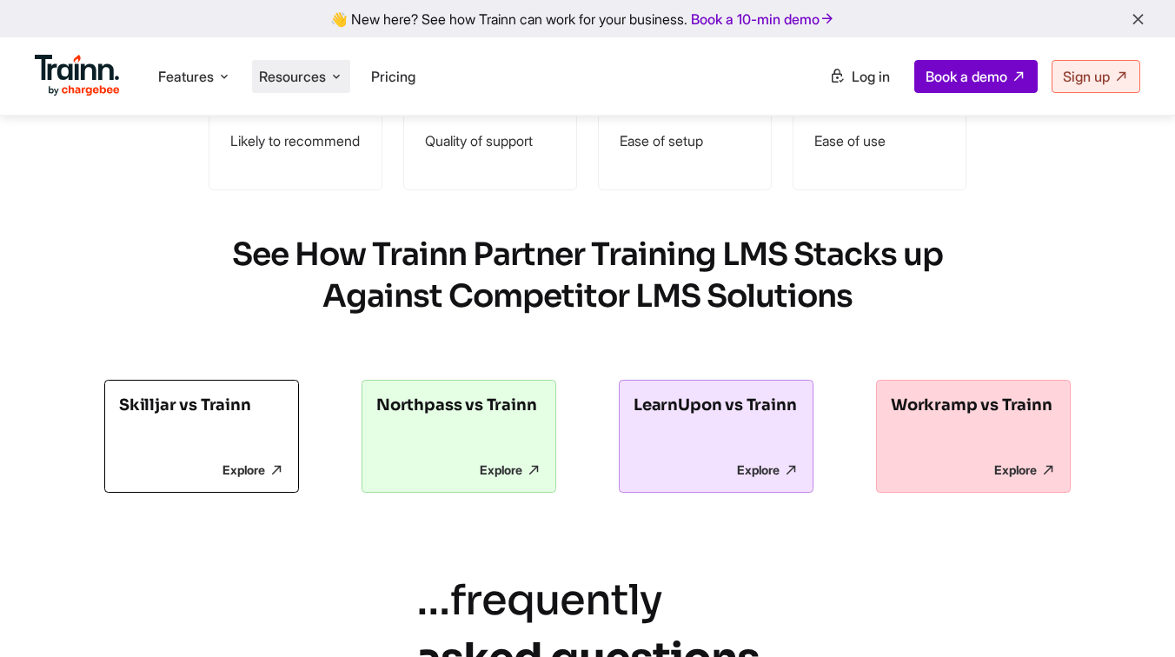
click at [319, 87] on li "Resources Resources Trainn Help Center Help videos to get you started. Trainn B…" at bounding box center [301, 76] width 98 height 33
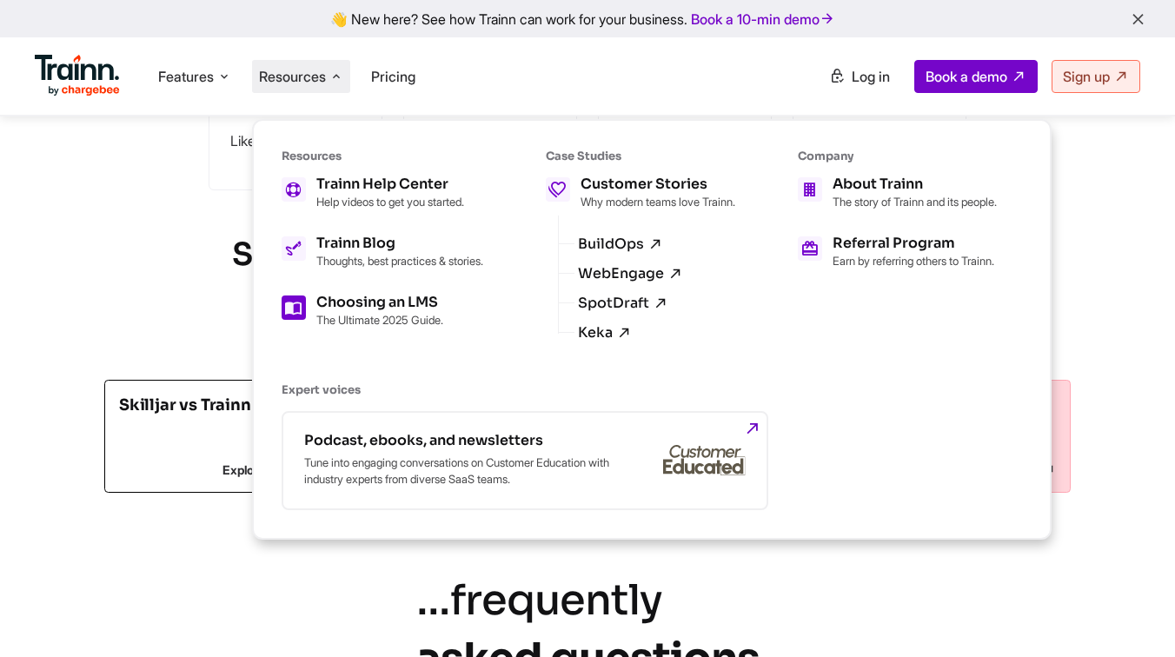
click at [384, 327] on p "The Ultimate 2025 Guide." at bounding box center [379, 320] width 127 height 14
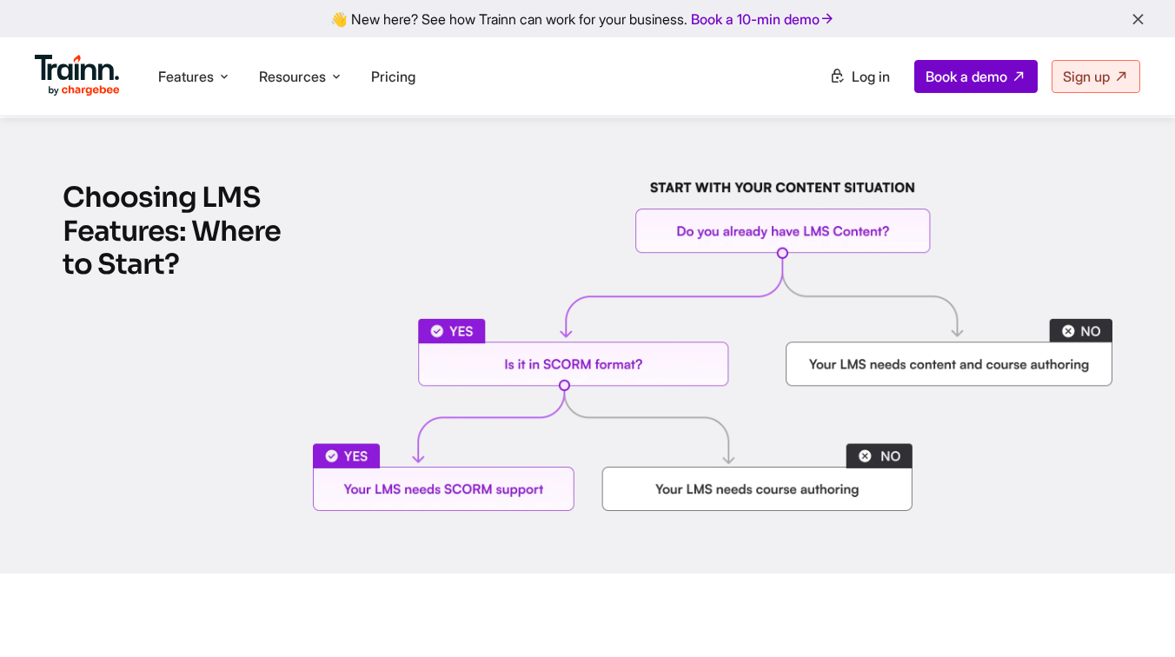
scroll to position [1830, 0]
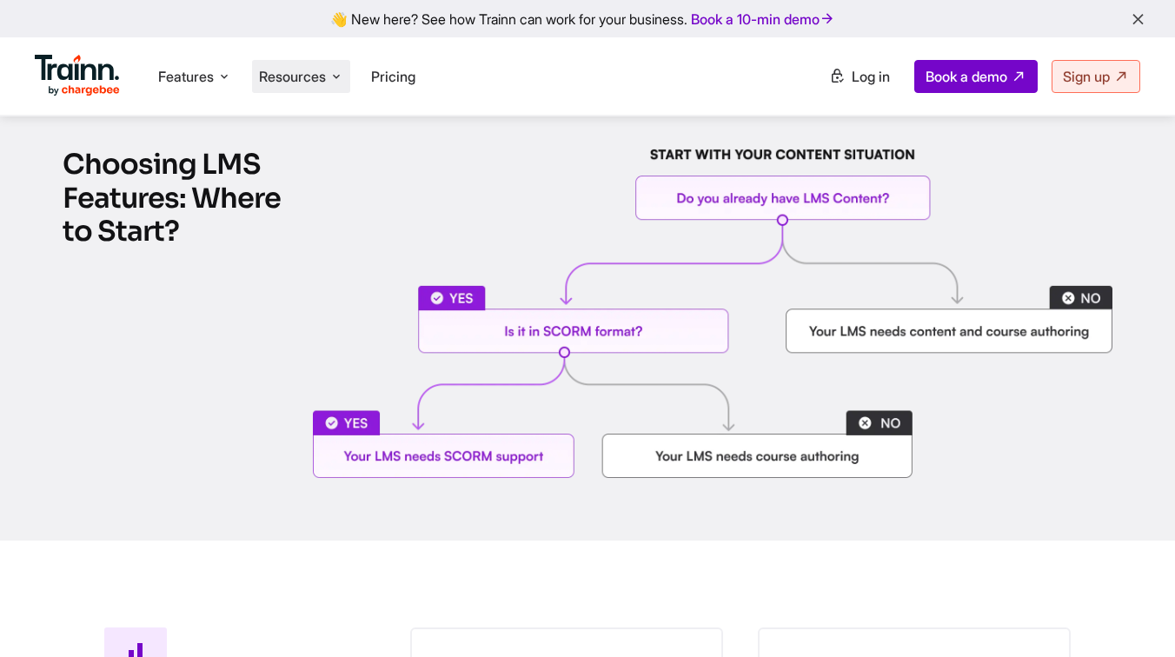
click at [291, 65] on li "Resources Resources Trainn Help Center Help videos to get you started. Trainn B…" at bounding box center [301, 76] width 98 height 33
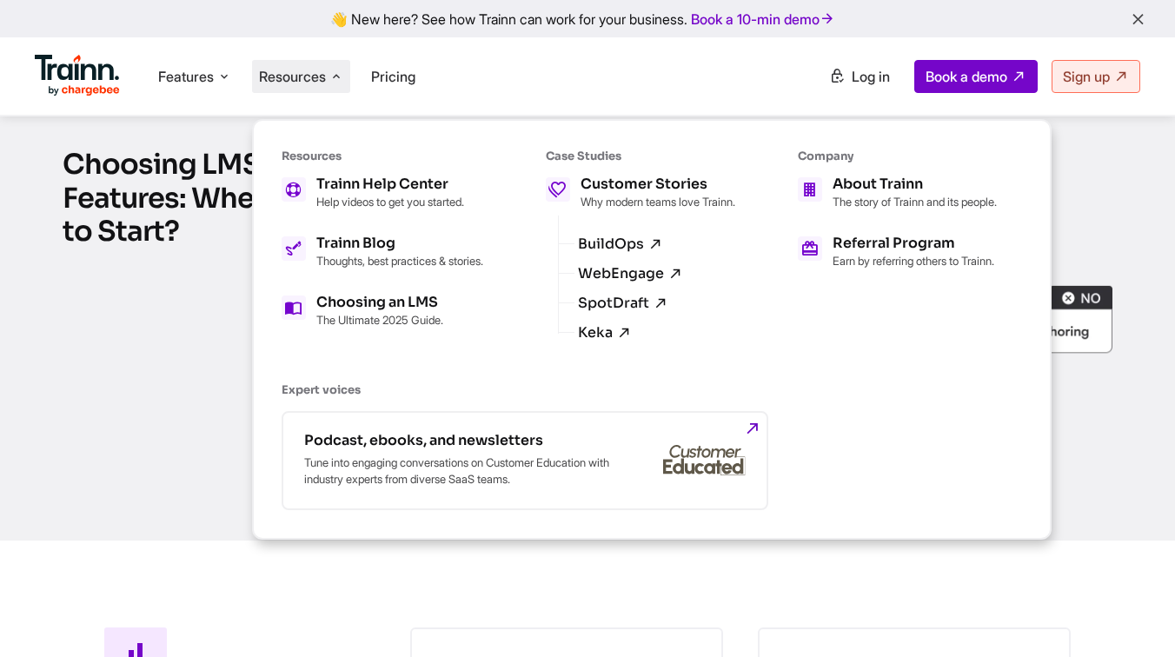
click at [233, 296] on div "Choosing LMS Features: Where to Start?" at bounding box center [587, 312] width 1175 height 455
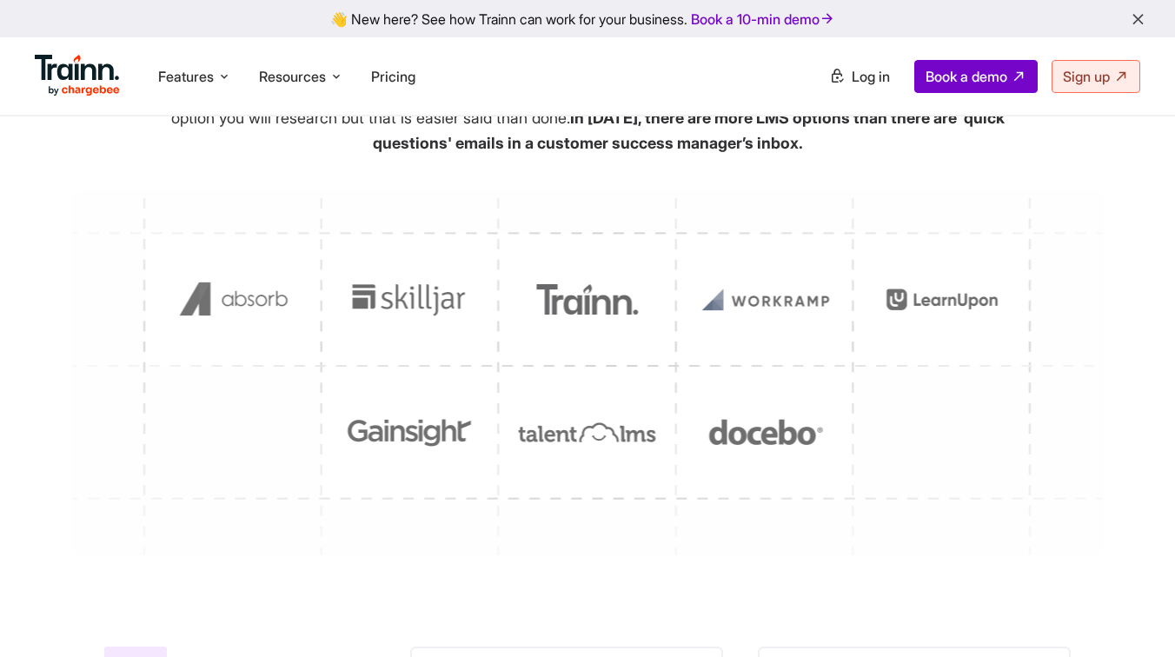
scroll to position [0, 0]
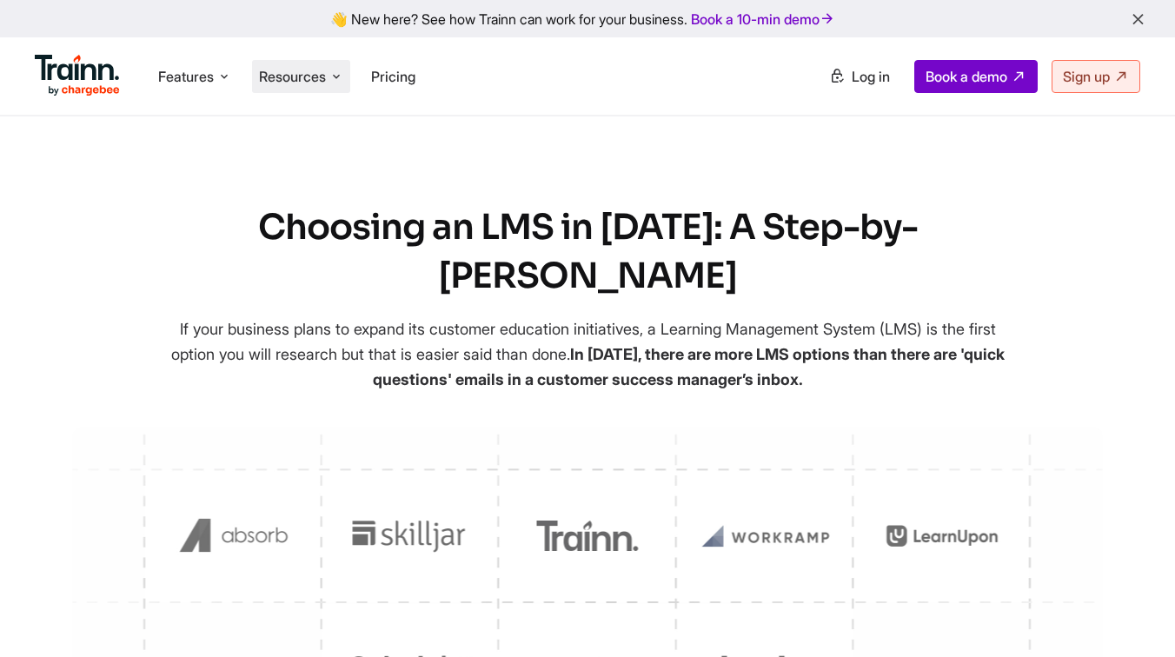
click at [305, 80] on span "Resources" at bounding box center [292, 76] width 67 height 19
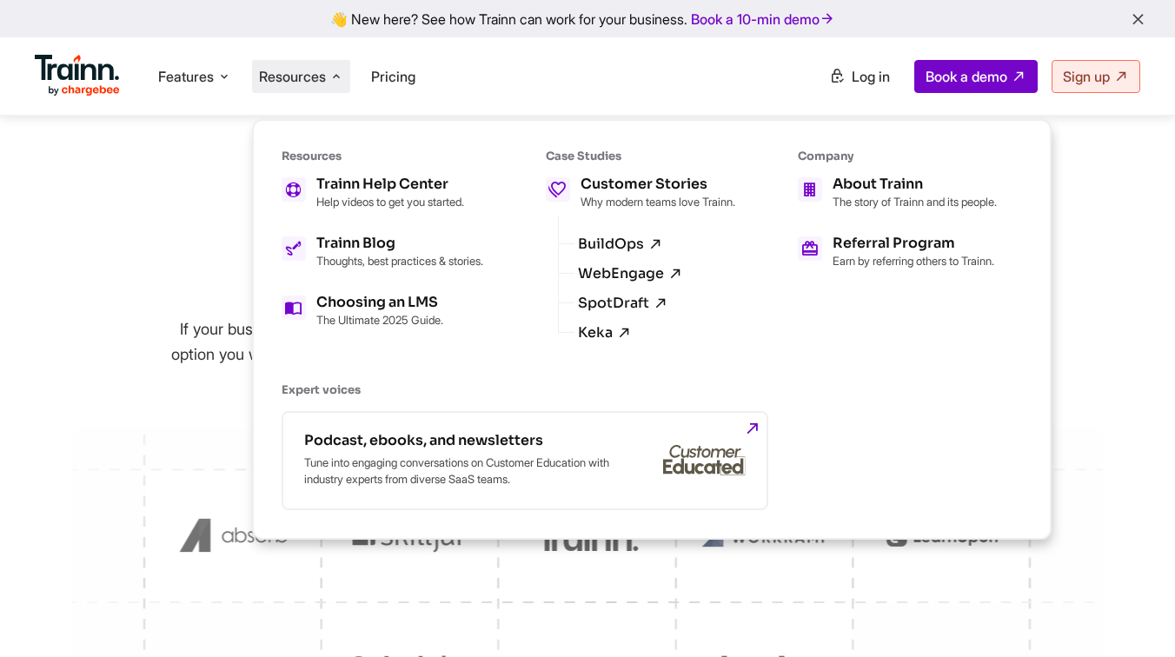
click at [178, 207] on h1 "Choosing an LMS in [DATE]: A Step-by-[PERSON_NAME]" at bounding box center [588, 251] width 852 height 97
